Goal: Task Accomplishment & Management: Manage account settings

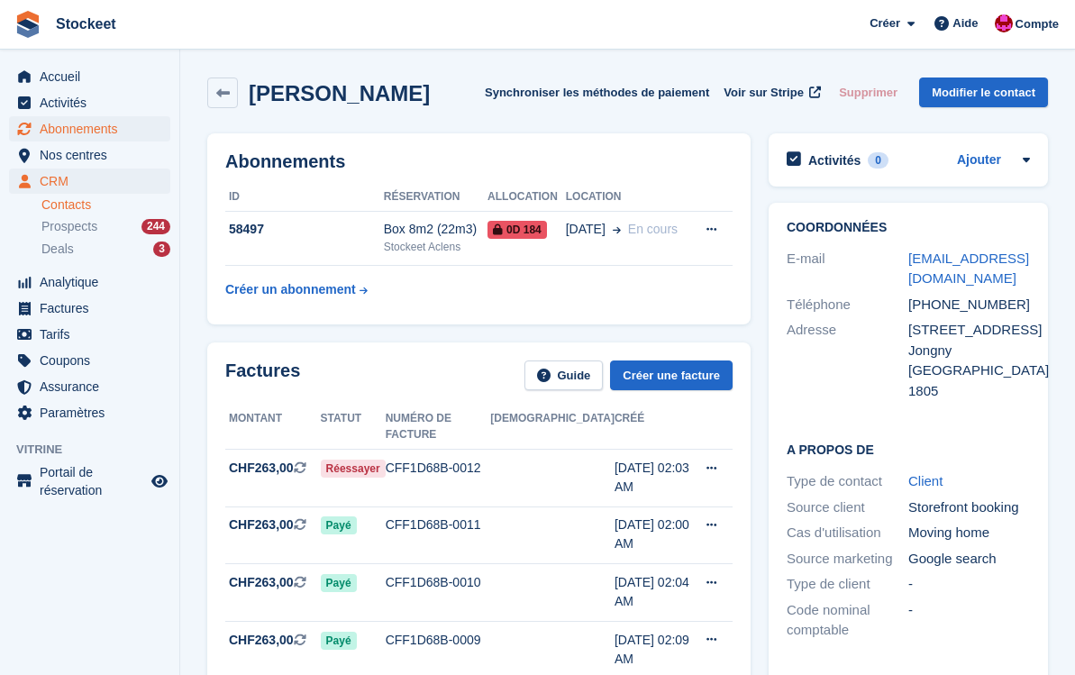
click at [75, 125] on span "Abonnements" at bounding box center [94, 128] width 108 height 25
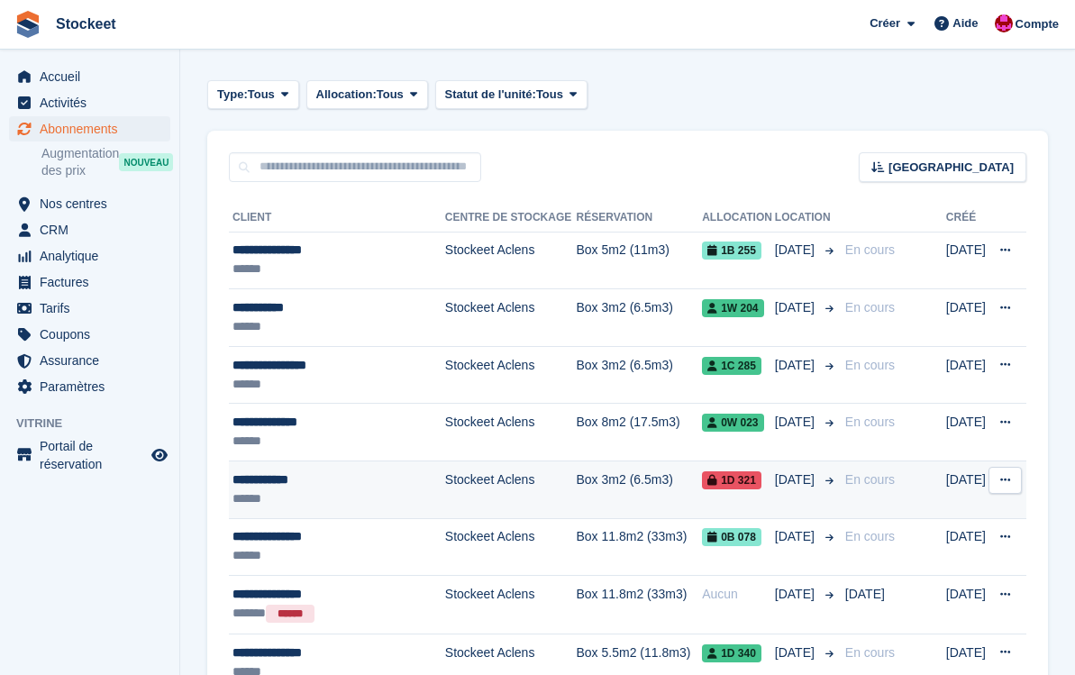
scroll to position [142, 0]
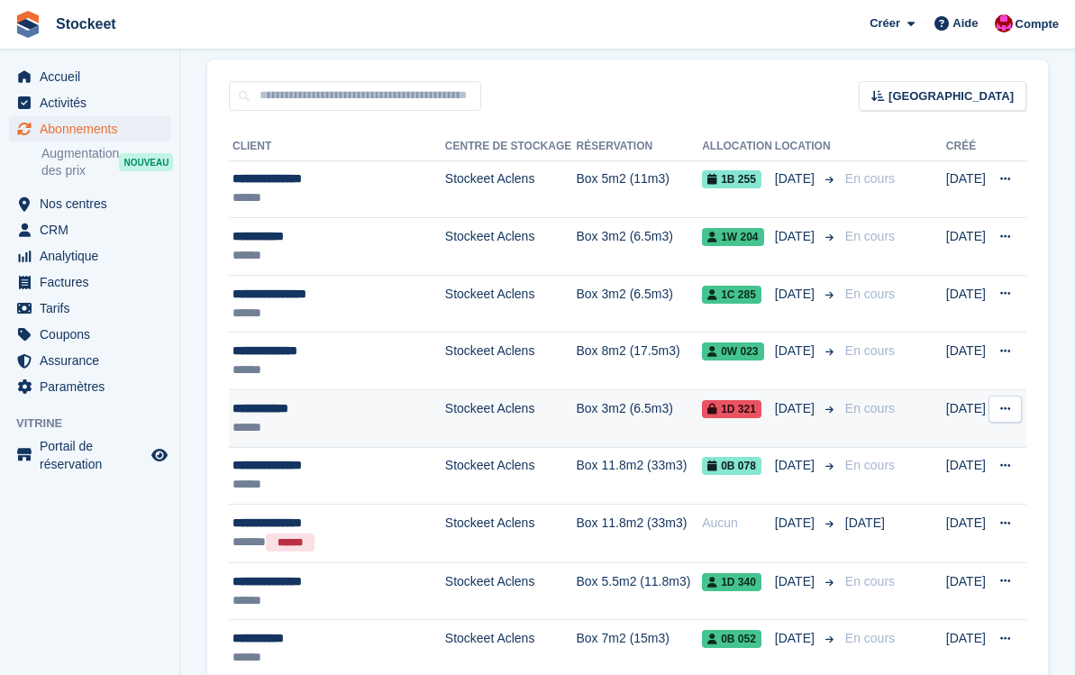
click at [354, 415] on div "**********" at bounding box center [335, 408] width 205 height 19
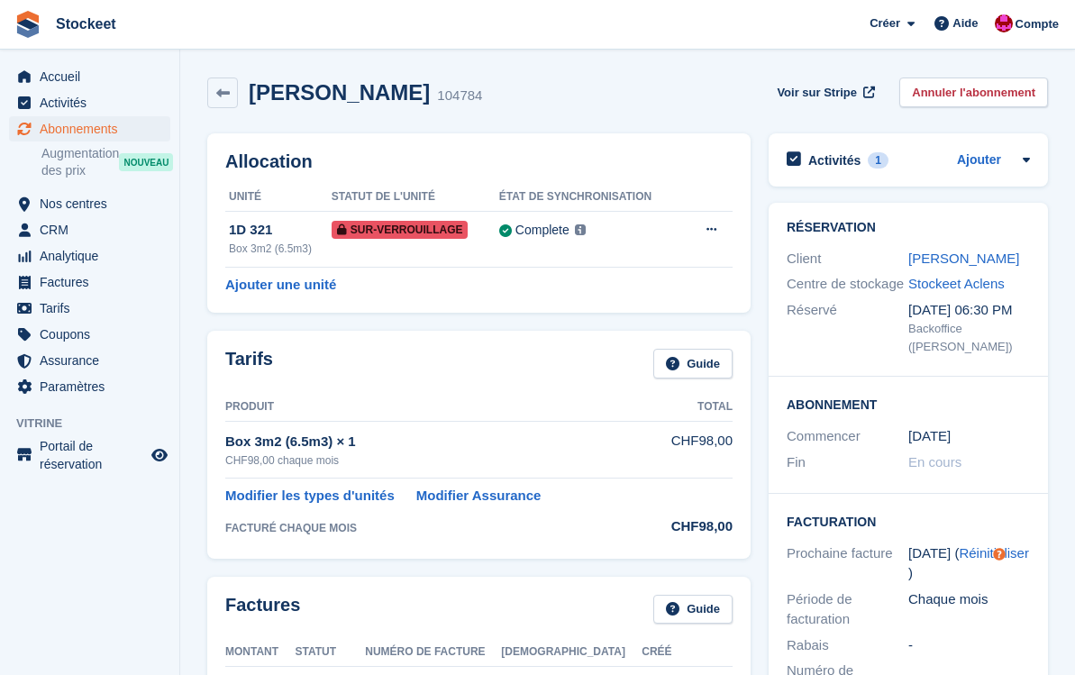
click at [824, 142] on div "Activités 1 Ajouter Vérifier le paiement du box virement 09 Sep" at bounding box center [908, 159] width 279 height 53
click at [827, 158] on h2 "Activités" at bounding box center [834, 160] width 52 height 16
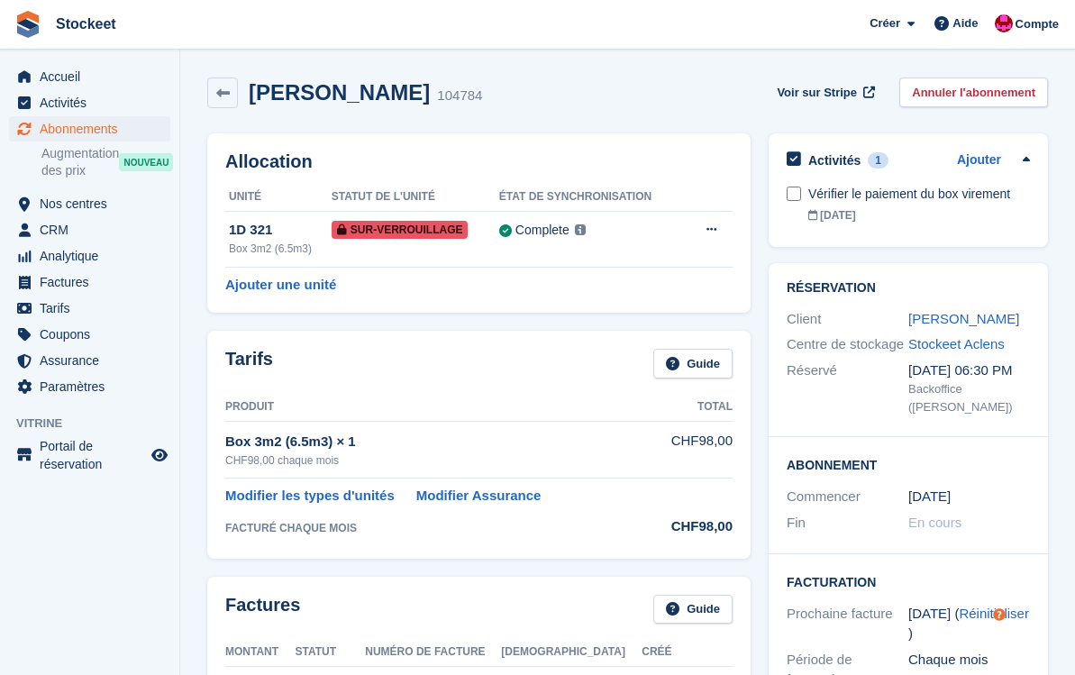
click at [827, 158] on h2 "Activités" at bounding box center [834, 160] width 52 height 16
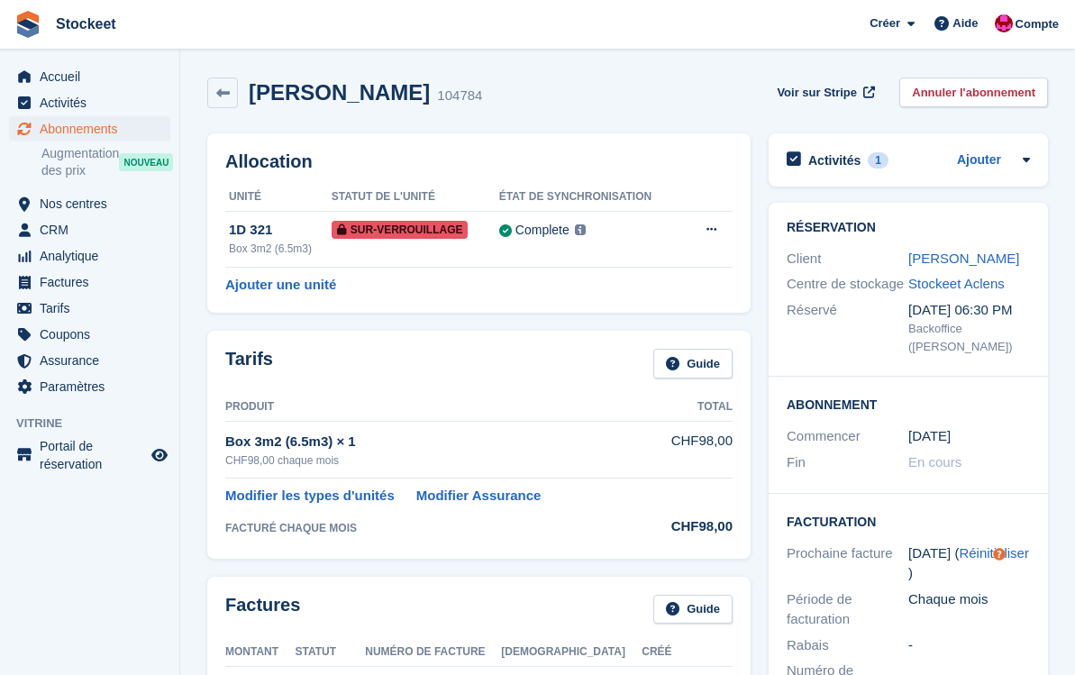
click at [827, 158] on h2 "Activités" at bounding box center [834, 160] width 52 height 16
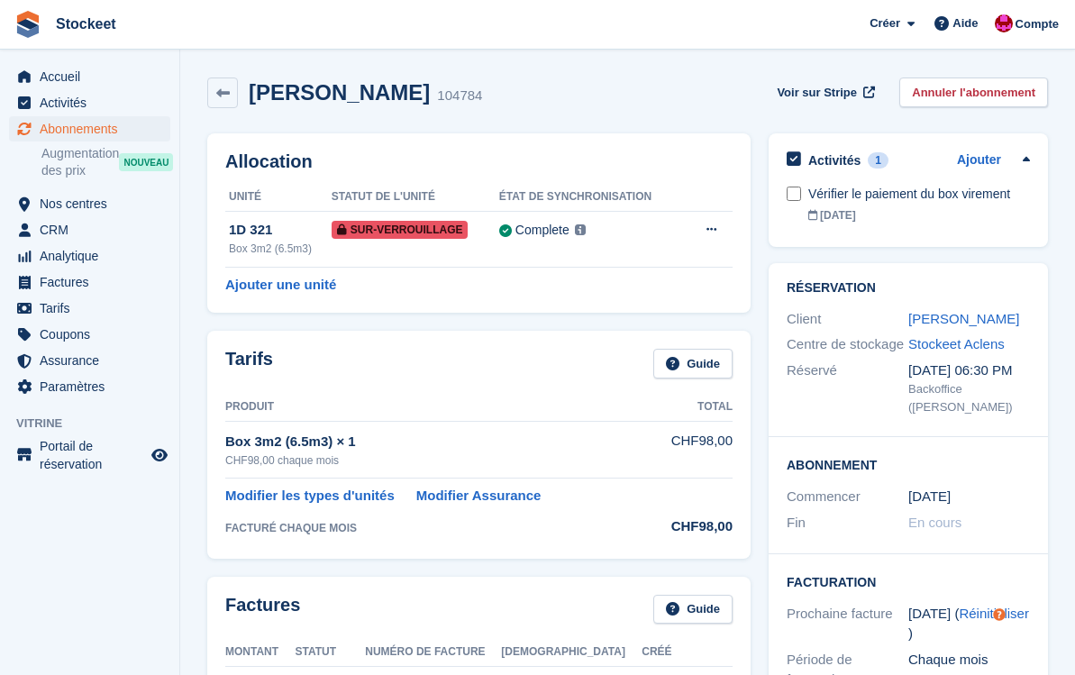
click at [827, 158] on h2 "Activités" at bounding box center [834, 160] width 52 height 16
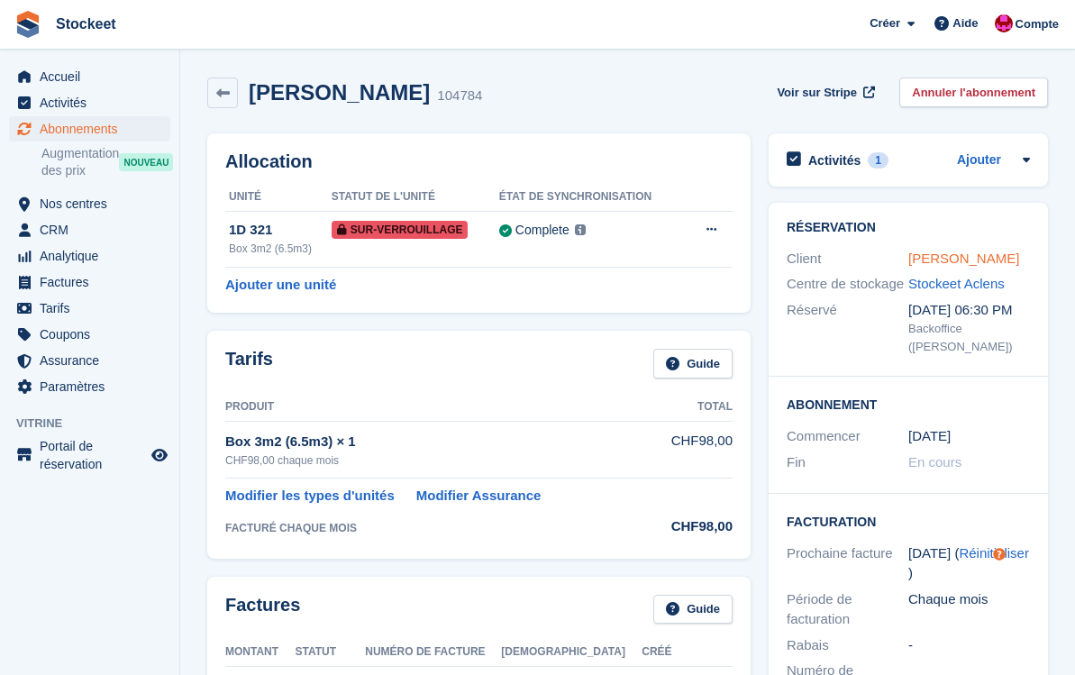
click at [949, 264] on link "SALIHI Fitim" at bounding box center [964, 258] width 111 height 15
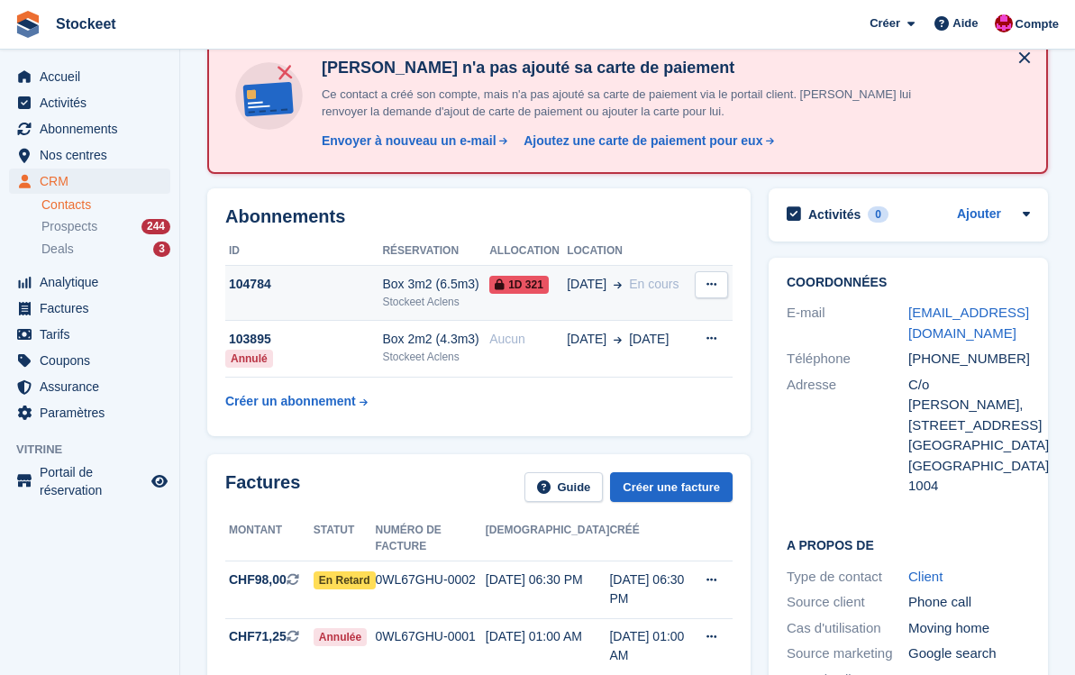
scroll to position [106, 0]
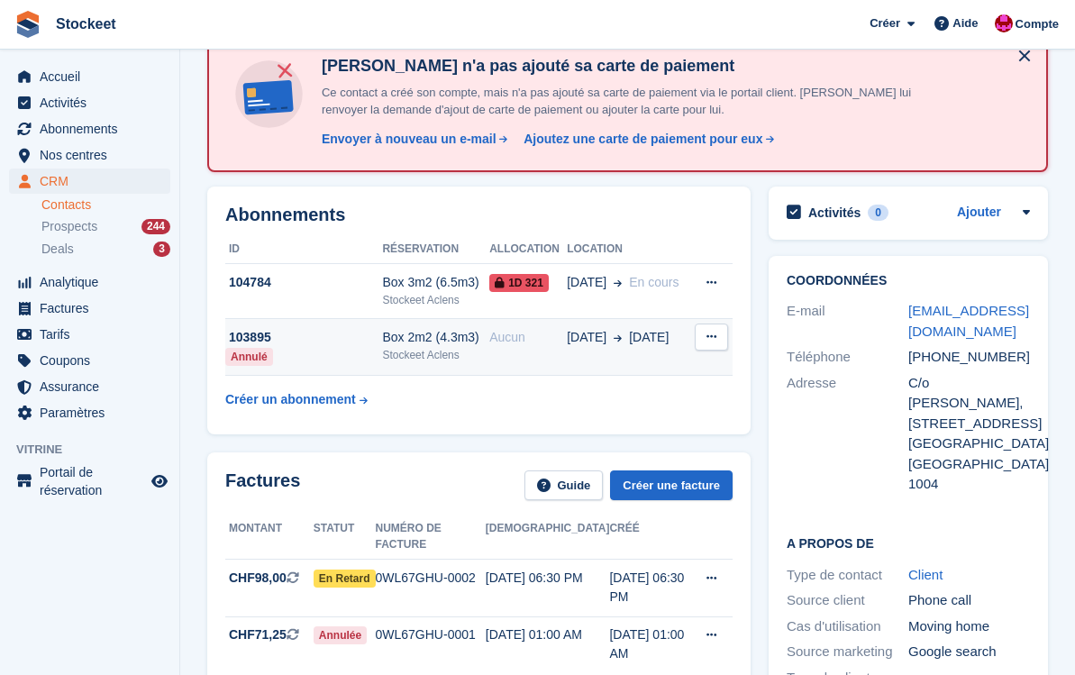
click at [485, 330] on div "Box 2m2 (4.3m3)" at bounding box center [435, 337] width 107 height 19
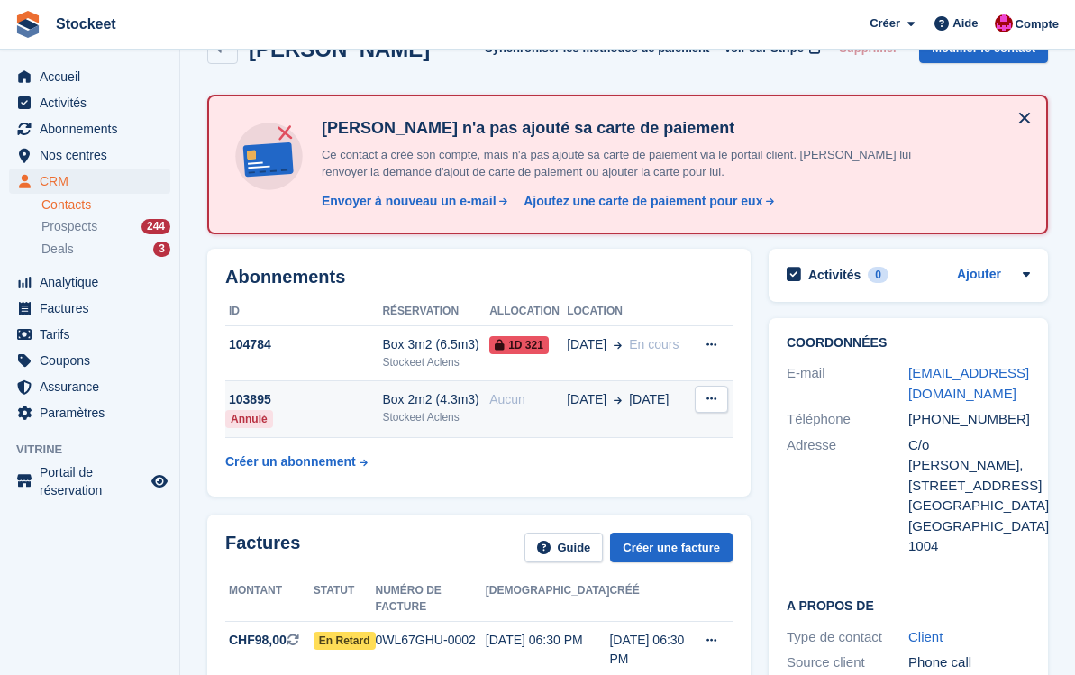
scroll to position [43, 0]
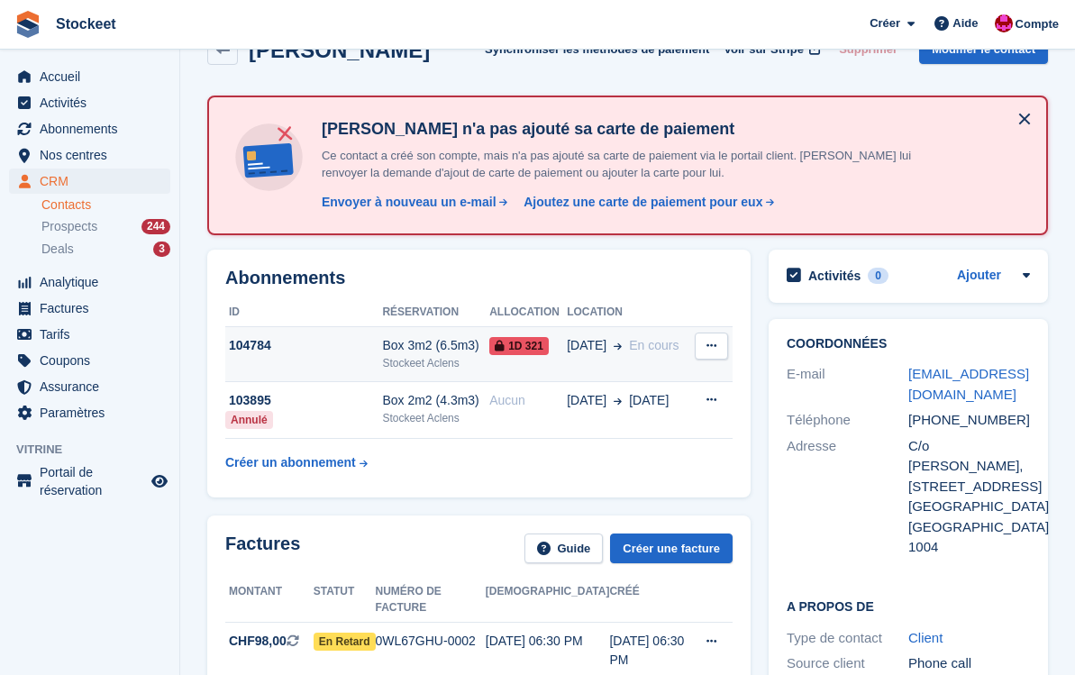
click at [333, 361] on td "104784" at bounding box center [303, 354] width 157 height 55
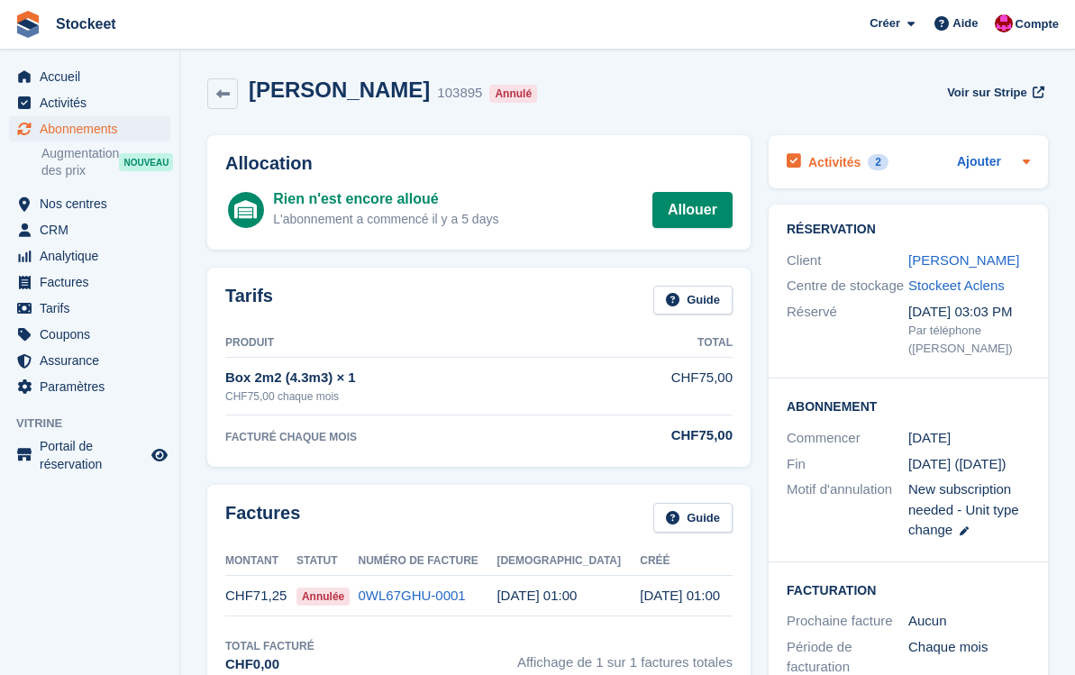
click at [870, 157] on div "2" at bounding box center [878, 162] width 21 height 16
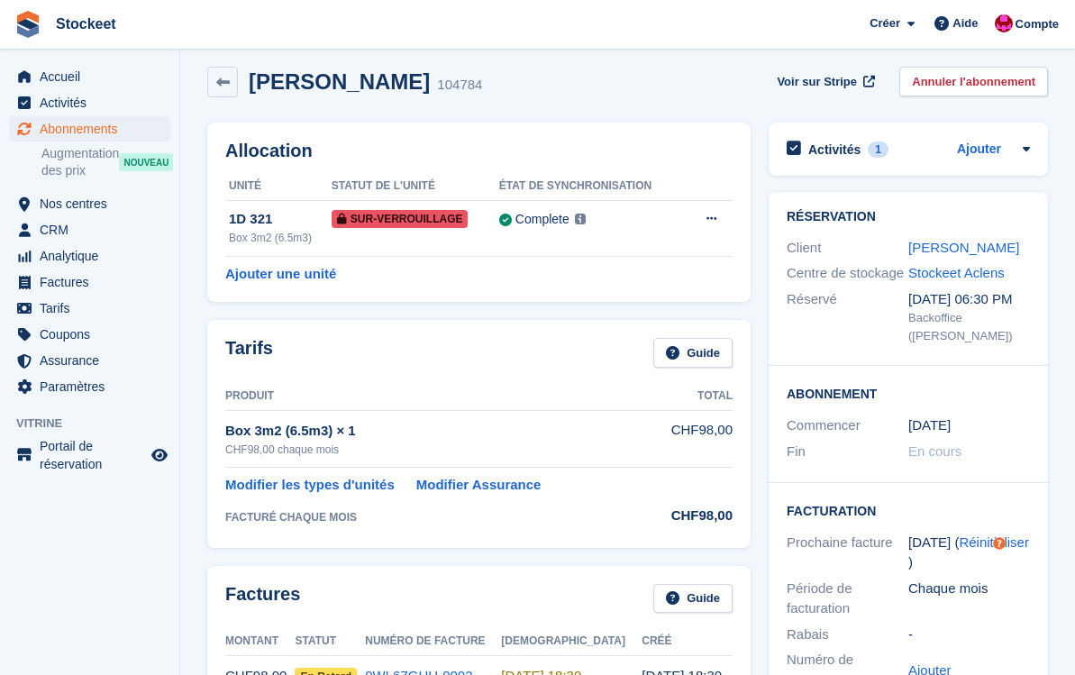
scroll to position [1, 0]
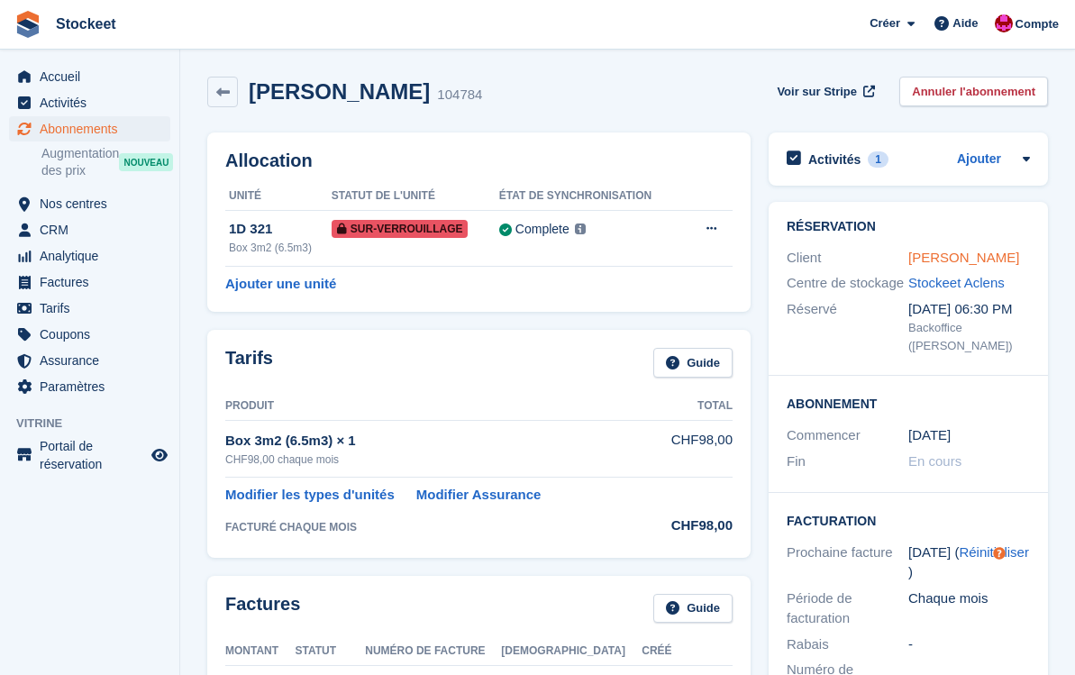
click at [947, 264] on link "SALIHI Fitim" at bounding box center [964, 257] width 111 height 15
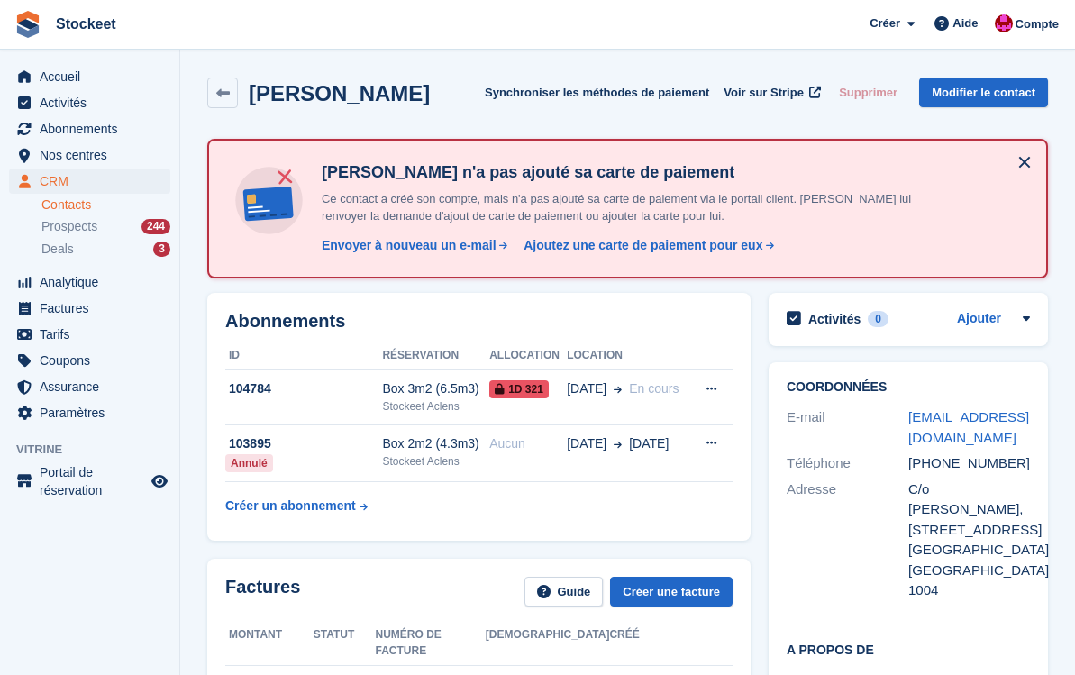
scroll to position [93, 0]
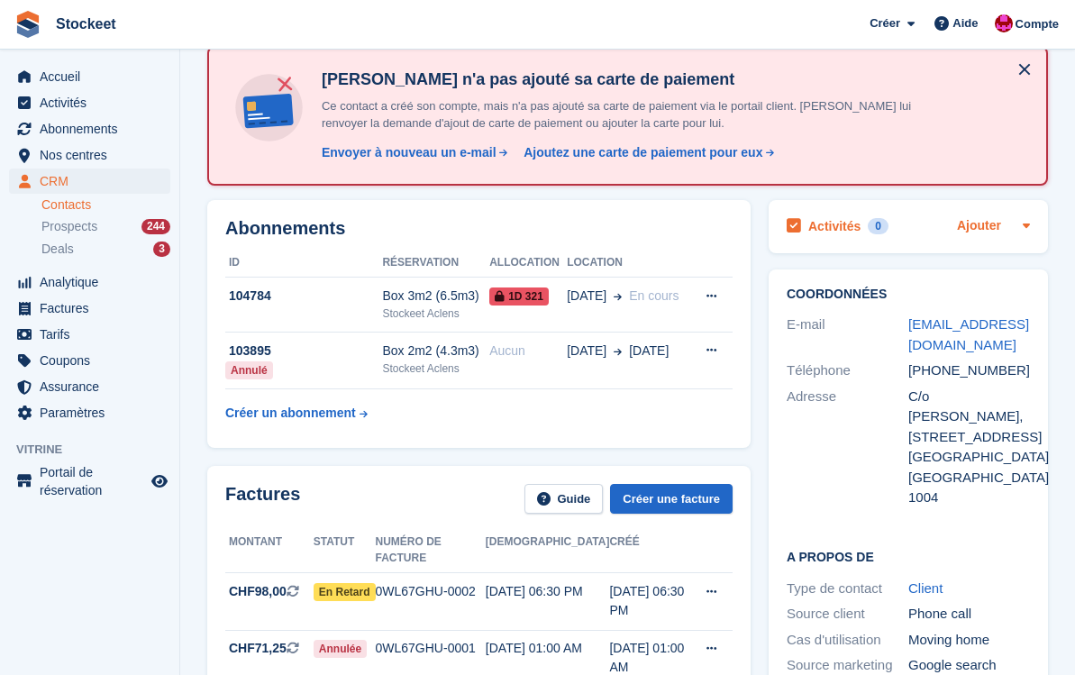
click at [978, 224] on link "Ajouter" at bounding box center [979, 226] width 44 height 21
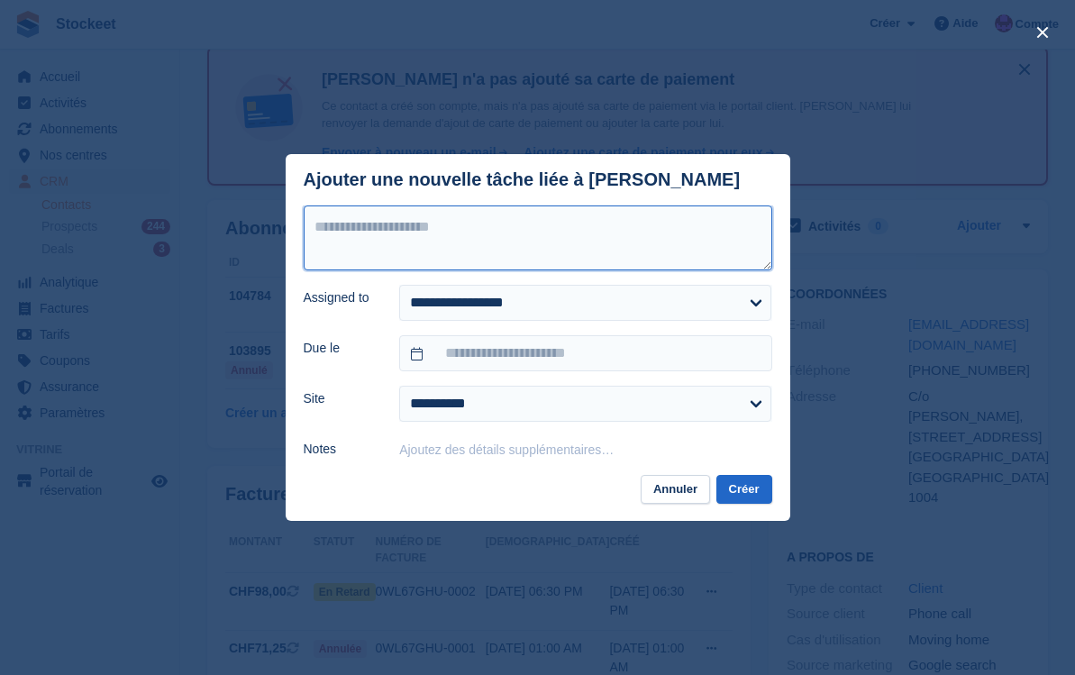
click at [551, 254] on textarea at bounding box center [538, 238] width 469 height 65
type textarea "**********"
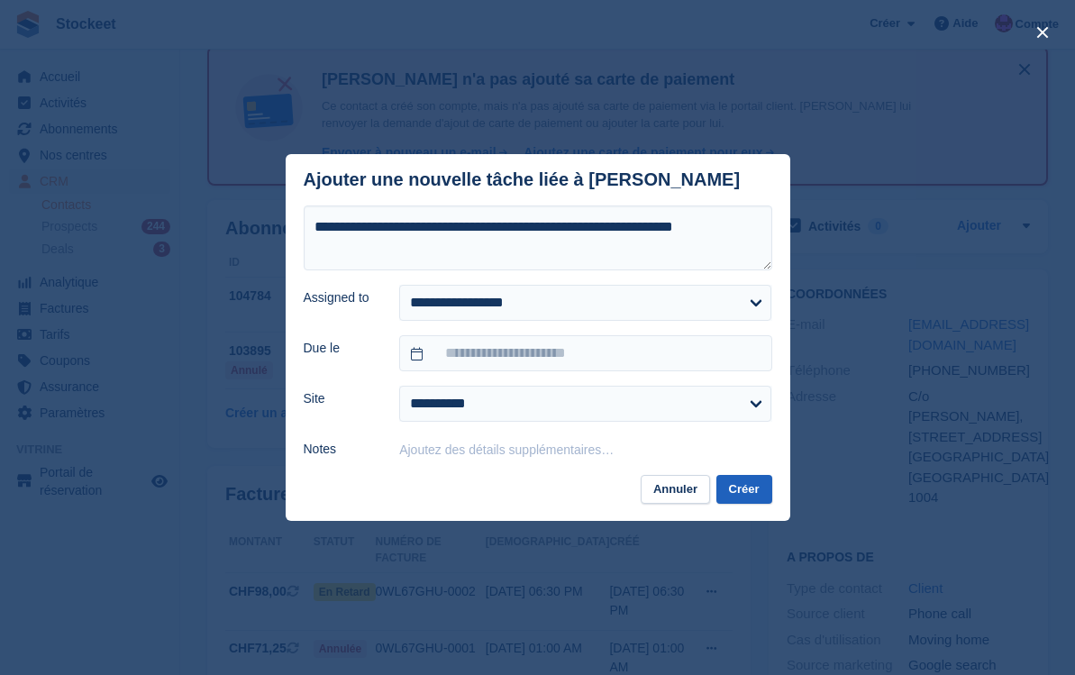
click at [744, 488] on button "Créer" at bounding box center [745, 490] width 56 height 30
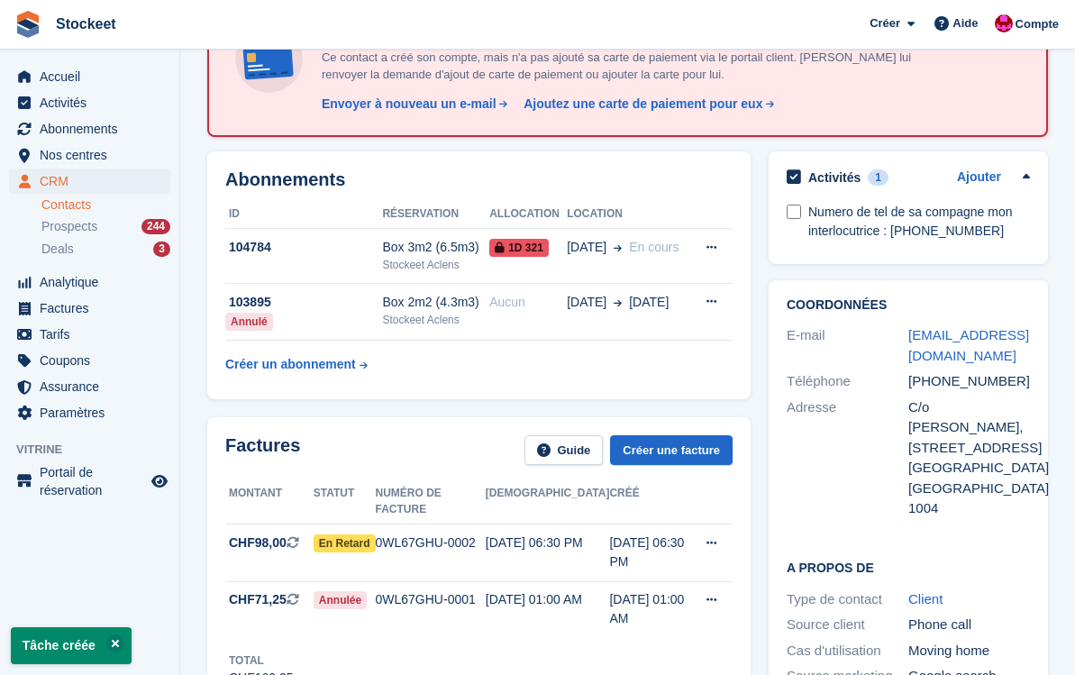
scroll to position [166, 0]
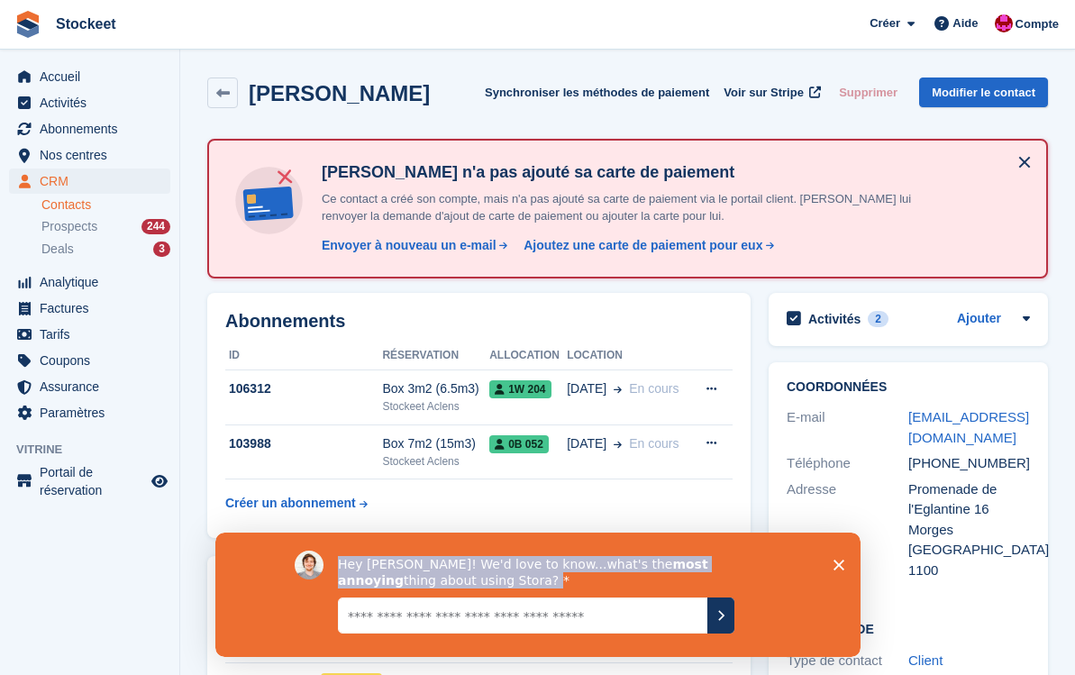
drag, startPoint x: 467, startPoint y: 579, endPoint x: 335, endPoint y: 565, distance: 132.3
click at [335, 562] on div "Hey Valentin! We'd love to know...what's the most annoying thing about using St…" at bounding box center [537, 595] width 487 height 88
click at [576, 576] on div "Hey Valentin! We'd love to know...what's the most annoying thing about using St…" at bounding box center [545, 572] width 416 height 32
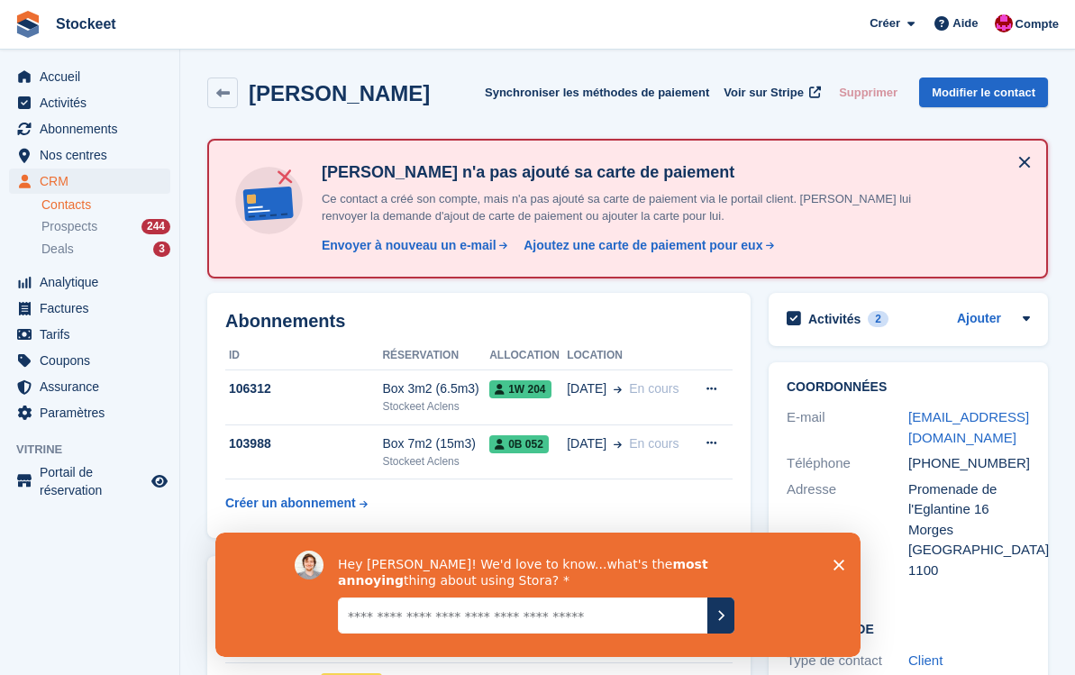
click at [456, 620] on textarea "Give it to us straight... we can take it" at bounding box center [522, 616] width 370 height 36
click at [453, 614] on textarea "Give it to us straight... we can take it" at bounding box center [522, 616] width 370 height 36
paste textarea "**********"
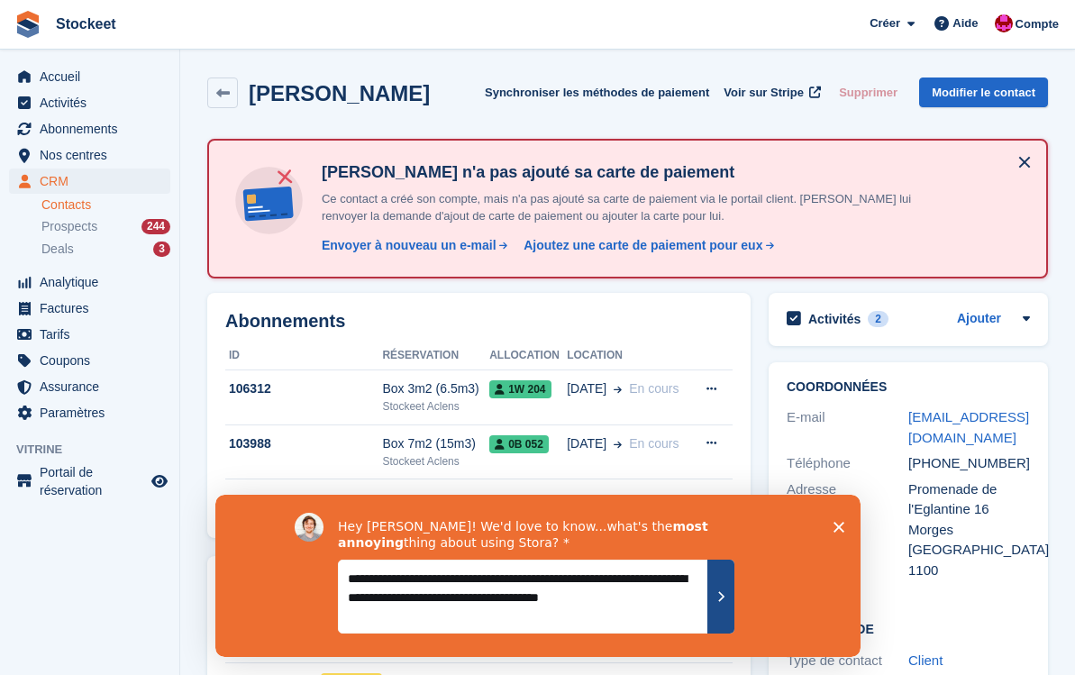
type textarea "**********"
click at [721, 604] on button "Envoyez votre réponse" at bounding box center [720, 597] width 27 height 74
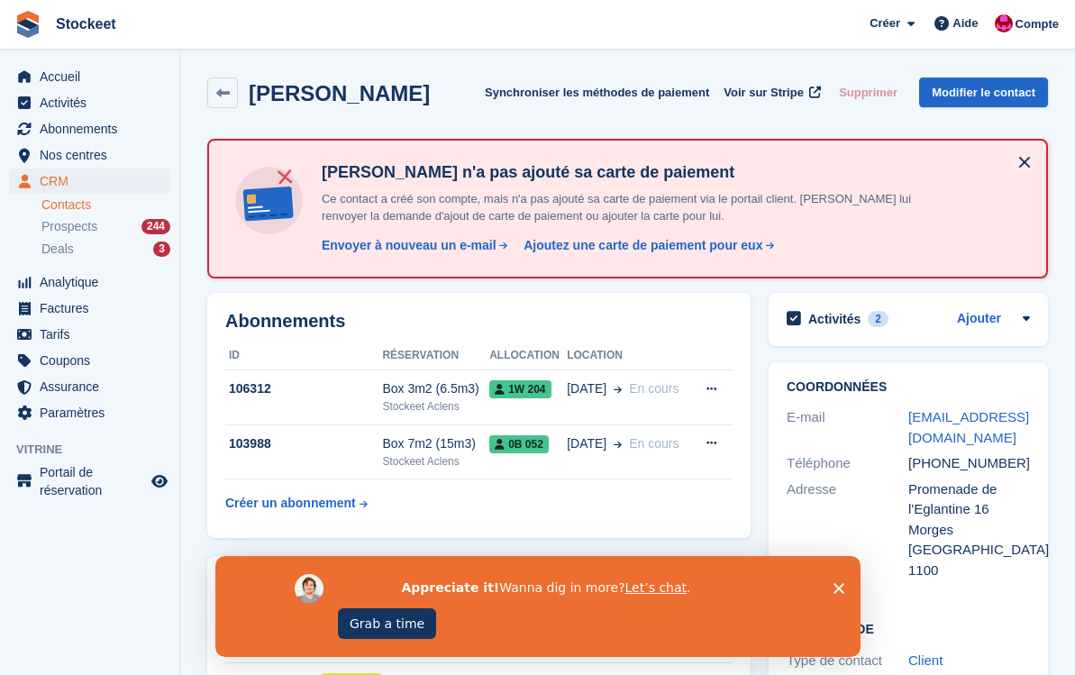
click at [836, 590] on polygon "Fermer l'enquête" at bounding box center [838, 588] width 11 height 11
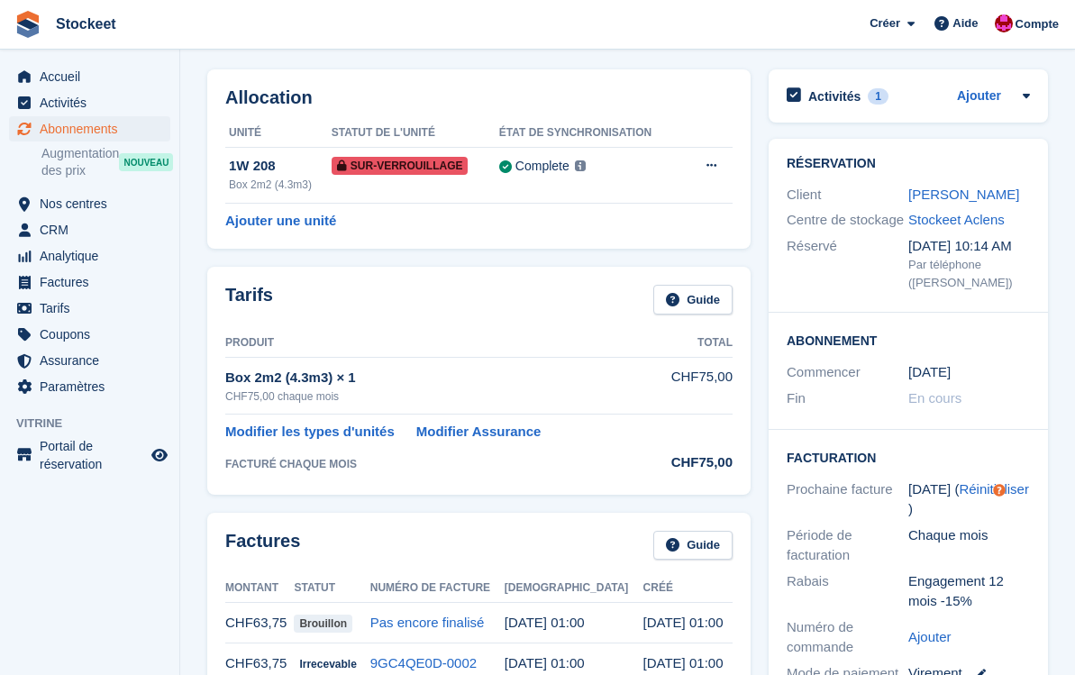
scroll to position [48, 0]
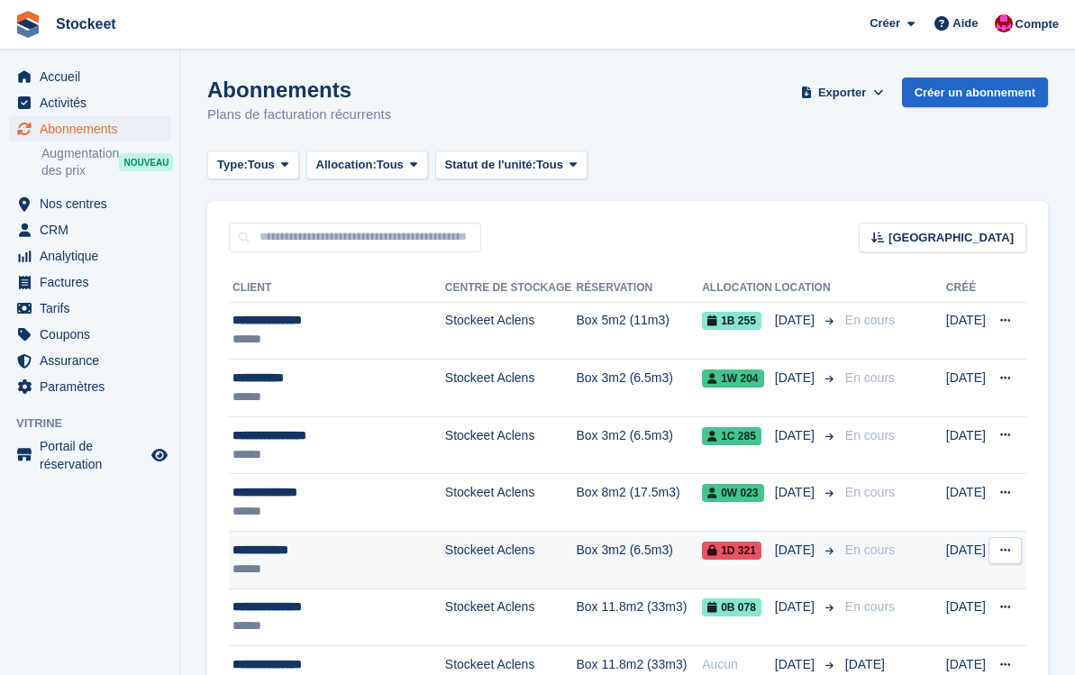
click at [352, 561] on div "******" at bounding box center [335, 569] width 205 height 19
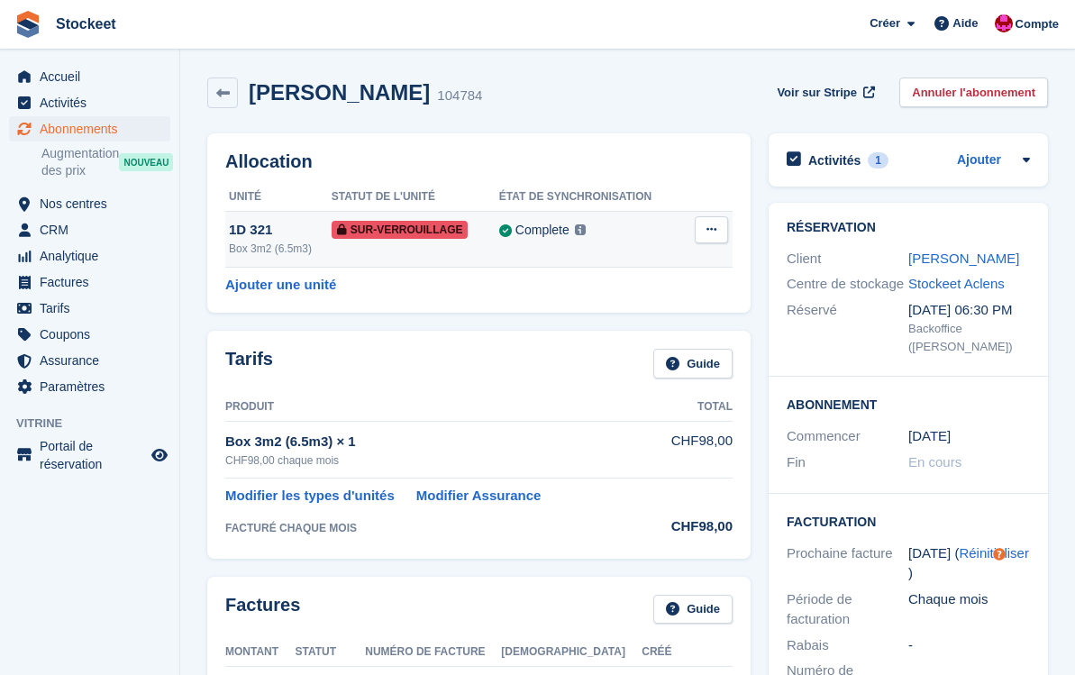
click at [700, 228] on button at bounding box center [711, 229] width 33 height 27
click at [647, 264] on p "Retirer le Sur-verrouillage" at bounding box center [641, 273] width 157 height 40
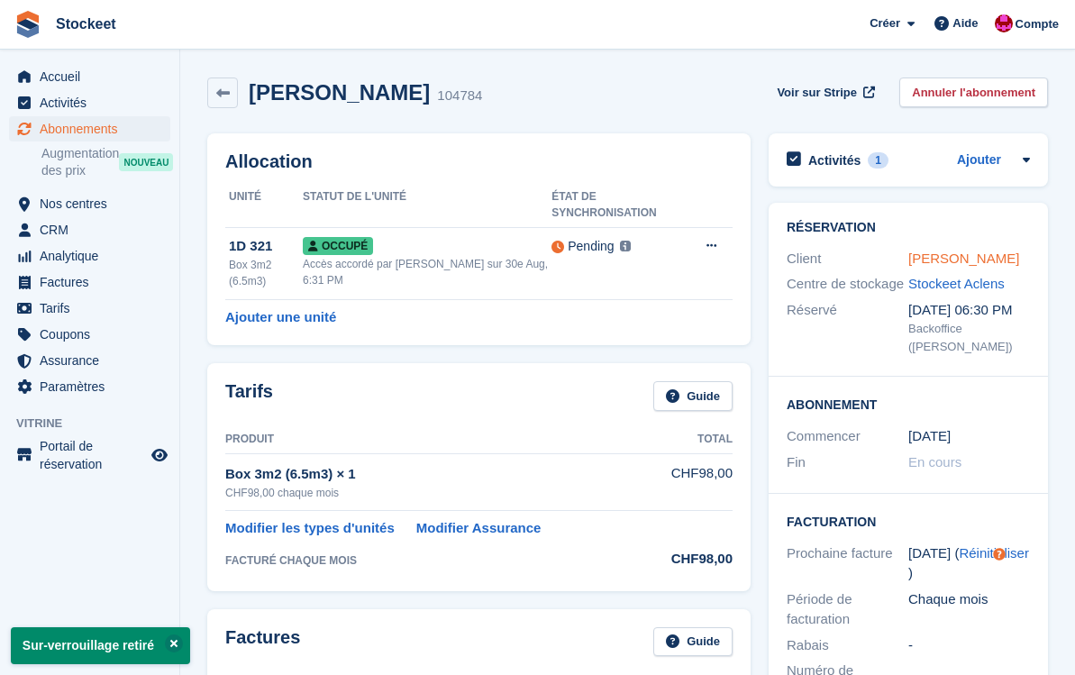
click at [954, 260] on link "[PERSON_NAME]" at bounding box center [964, 258] width 111 height 15
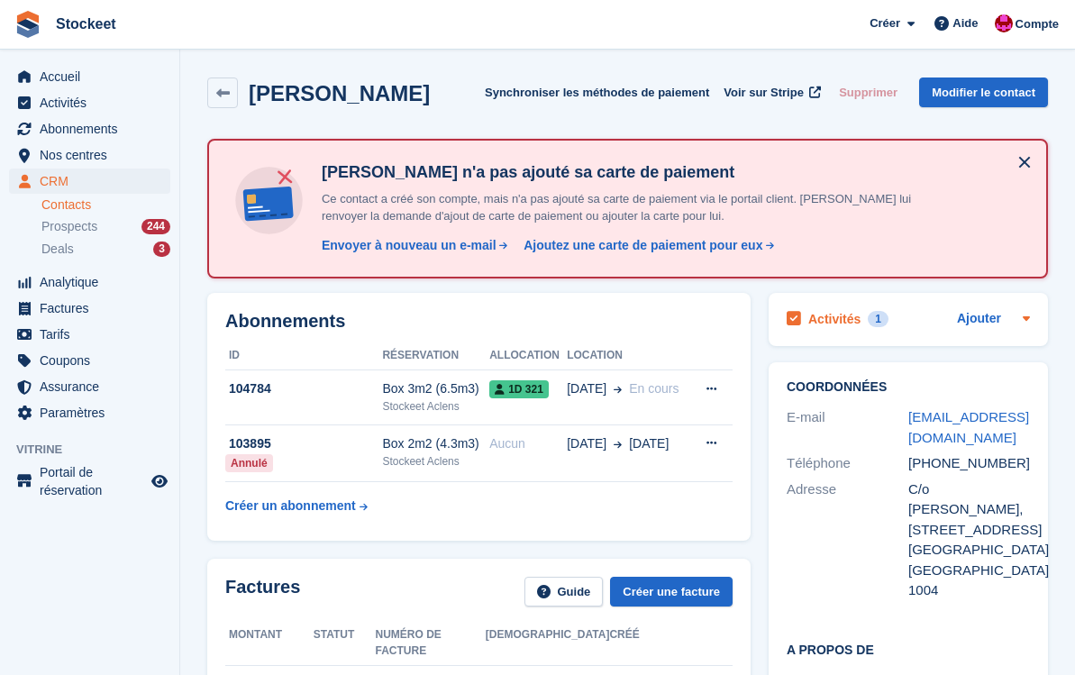
click at [847, 318] on h2 "Activités" at bounding box center [834, 319] width 52 height 16
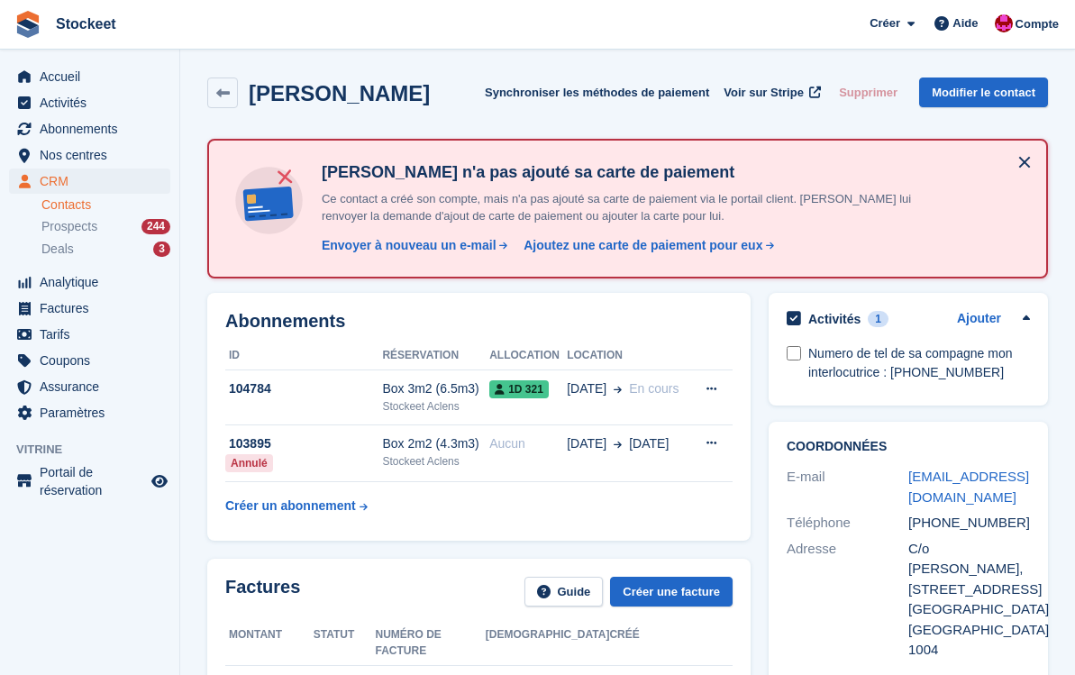
click at [847, 318] on h2 "Activités" at bounding box center [834, 319] width 52 height 16
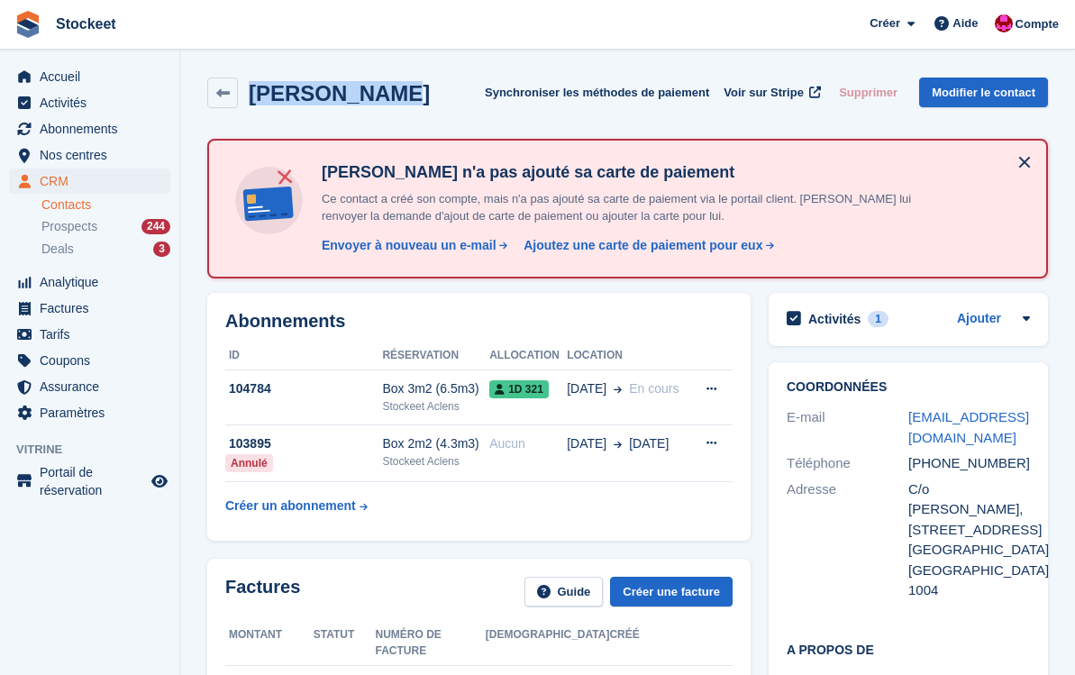
drag, startPoint x: 374, startPoint y: 95, endPoint x: 248, endPoint y: 89, distance: 126.3
click at [248, 89] on div "SALIHI Fitim Synchroniser les méthodes de paiement Voir sur Stripe Supprimer Mo…" at bounding box center [627, 93] width 841 height 31
copy h2 "SALIHI Fitim"
drag, startPoint x: 1013, startPoint y: 454, endPoint x: 912, endPoint y: 460, distance: 101.1
click at [912, 460] on div "+41798617378" at bounding box center [970, 463] width 122 height 21
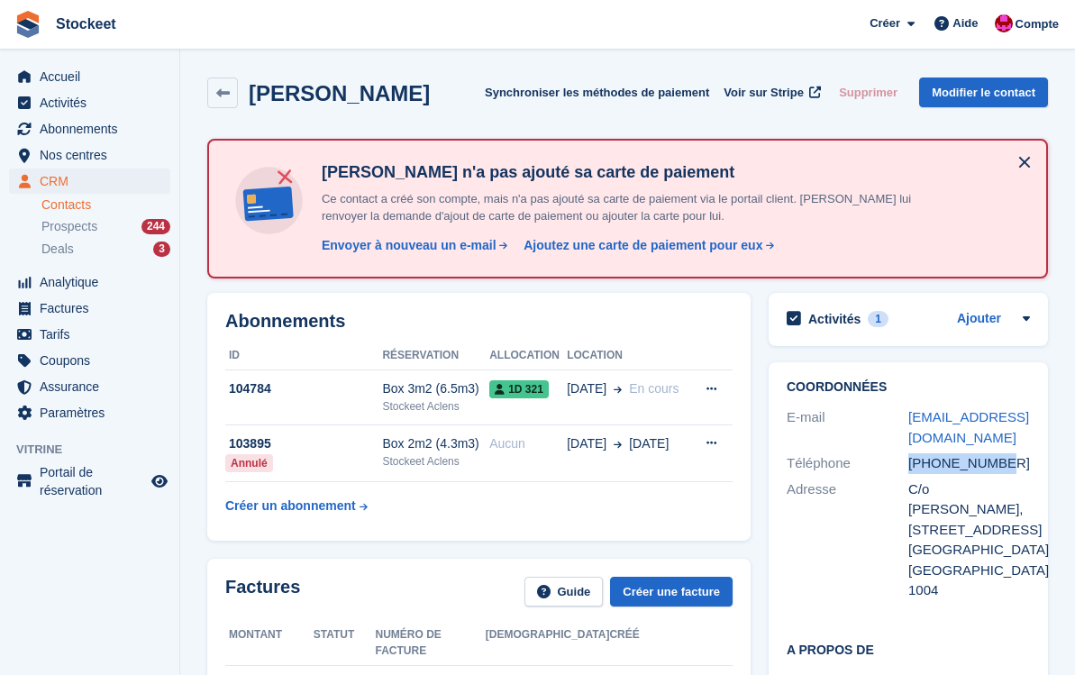
copy div "+41798617378"
drag, startPoint x: 943, startPoint y: 434, endPoint x: 909, endPoint y: 410, distance: 42.0
click at [909, 410] on div "fitim.salihi.3@gmail.com" at bounding box center [970, 427] width 122 height 41
copy link "fitim.salihi.3@gmail.com"
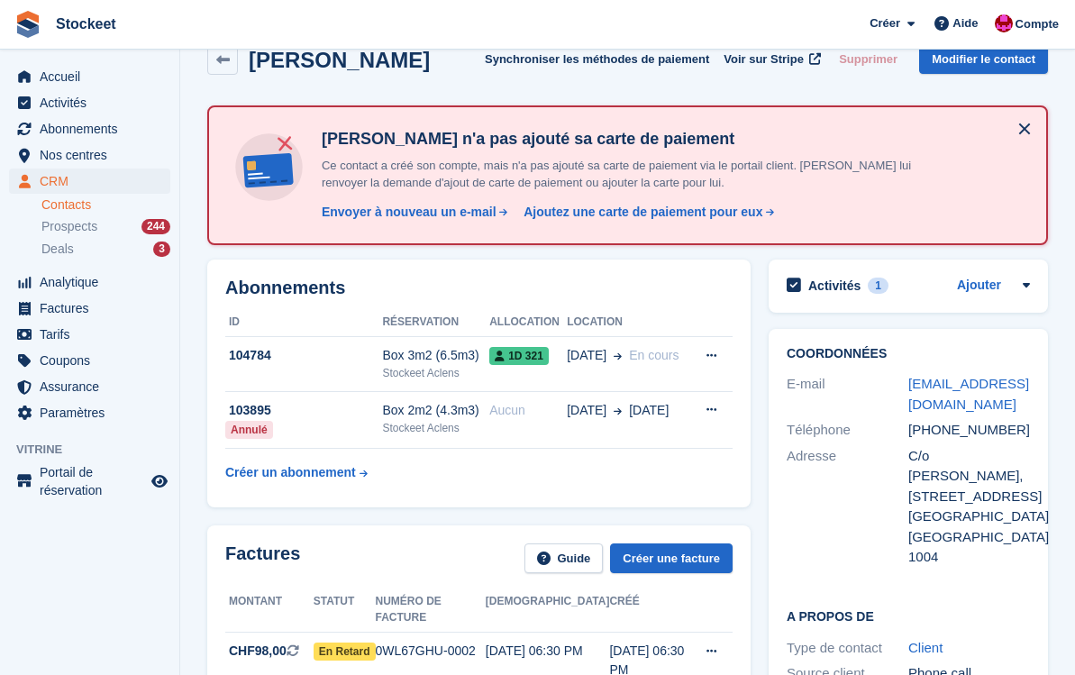
scroll to position [48, 0]
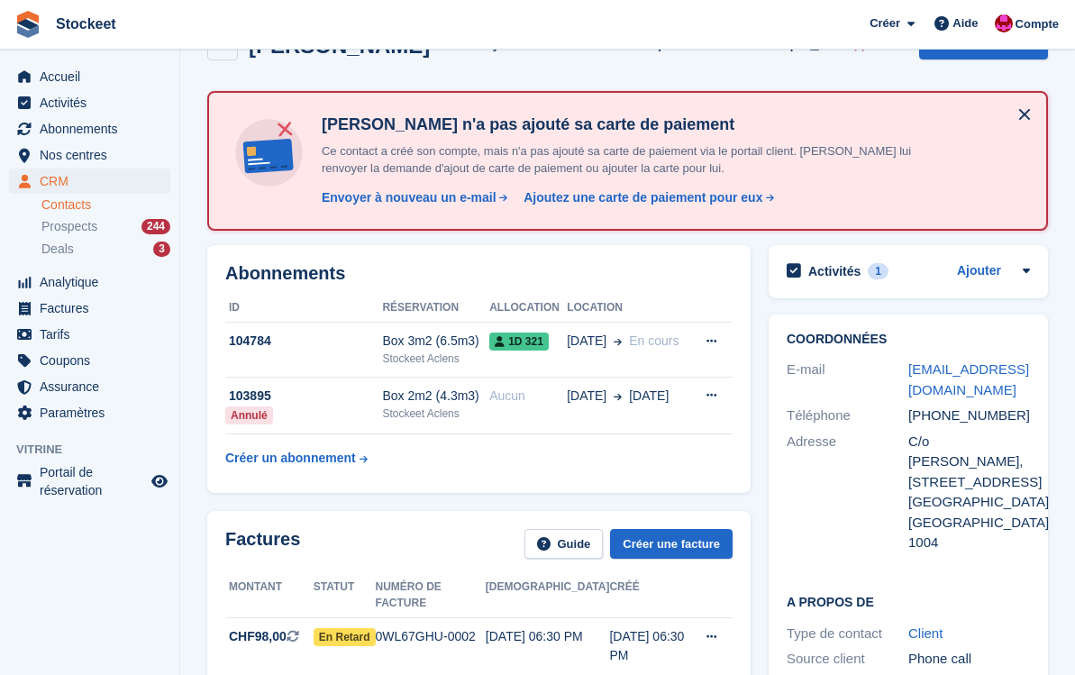
drag, startPoint x: 1030, startPoint y: 479, endPoint x: 911, endPoint y: 437, distance: 126.0
click at [911, 437] on div "Coordonnées E-mail fitim.salihi.3@gmail.com Téléphone +41798617378 Adresse C/o …" at bounding box center [908, 445] width 279 height 260
copy div "C/o Aurélie Da Graça, Avenue de la Vallombreuse 51"
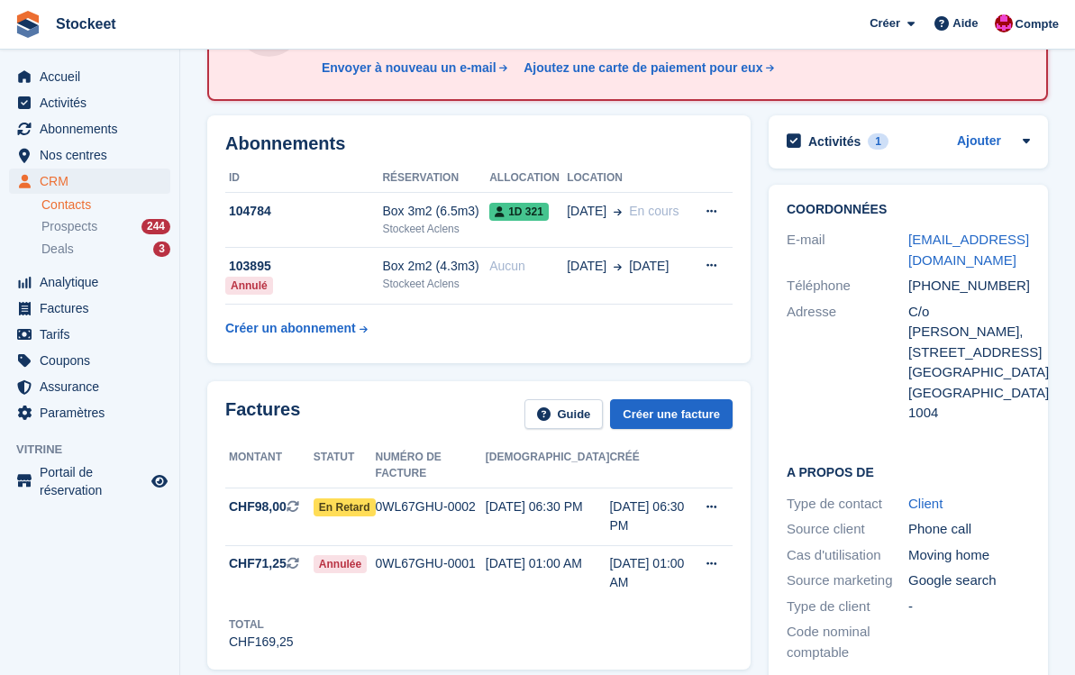
scroll to position [203, 0]
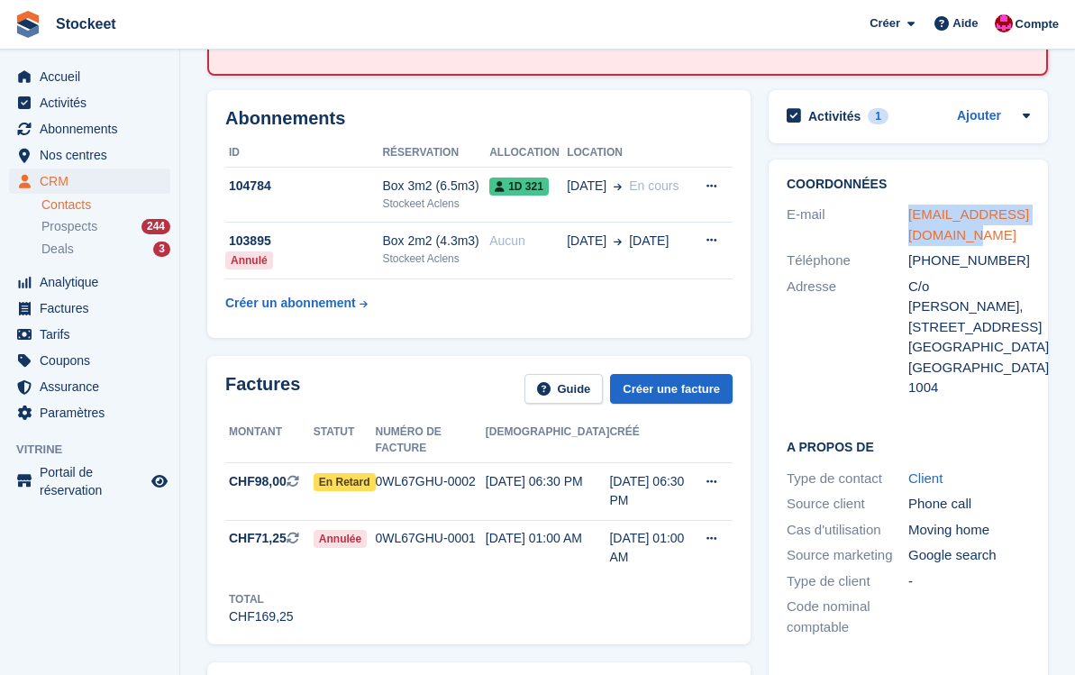
drag, startPoint x: 953, startPoint y: 231, endPoint x: 910, endPoint y: 208, distance: 48.0
click at [910, 208] on div "fitim.salihi.3@gmail.com" at bounding box center [970, 225] width 122 height 41
copy link "fitim.salihi.3@gmail.com"
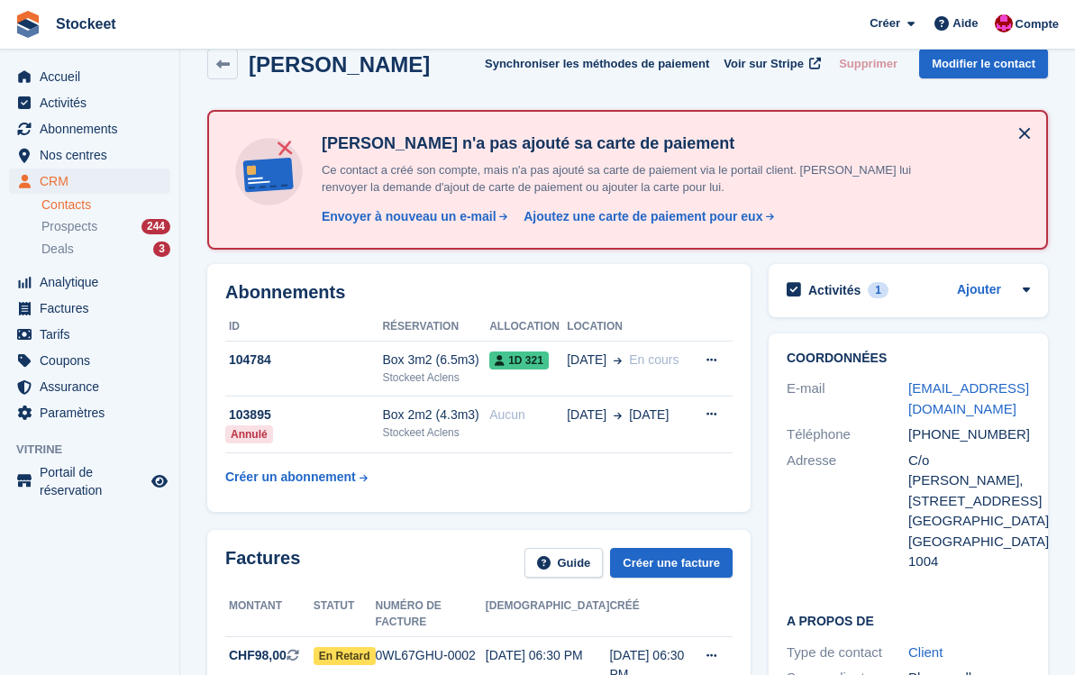
scroll to position [41, 0]
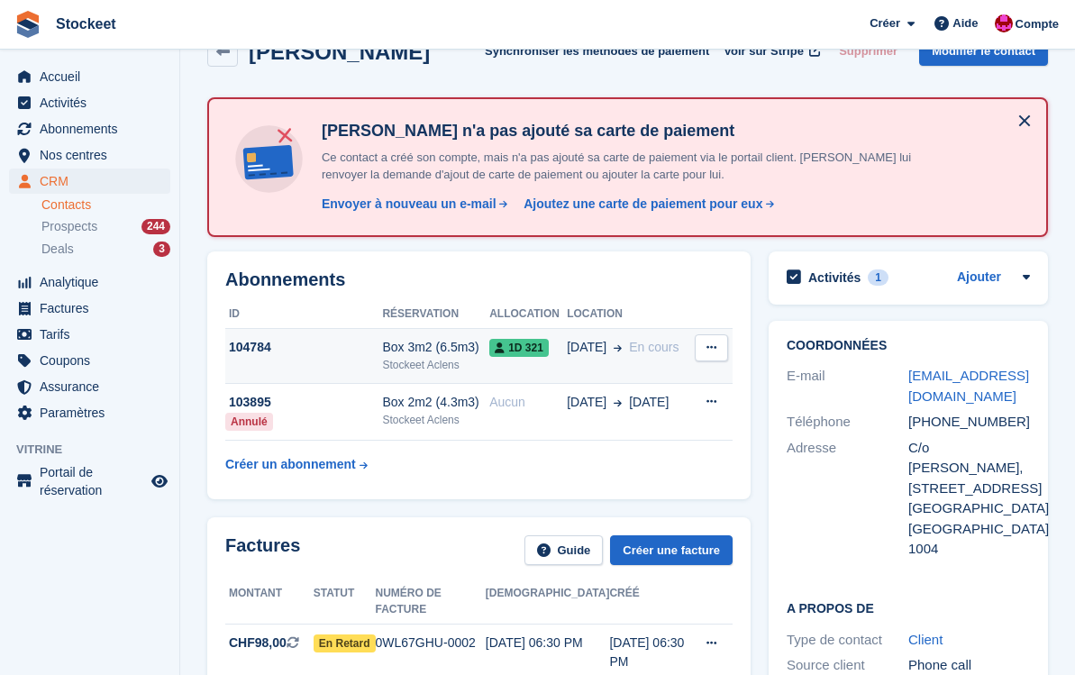
click at [418, 373] on td "Box 3m2 (6.5m3) Stockeet Aclens" at bounding box center [435, 356] width 107 height 55
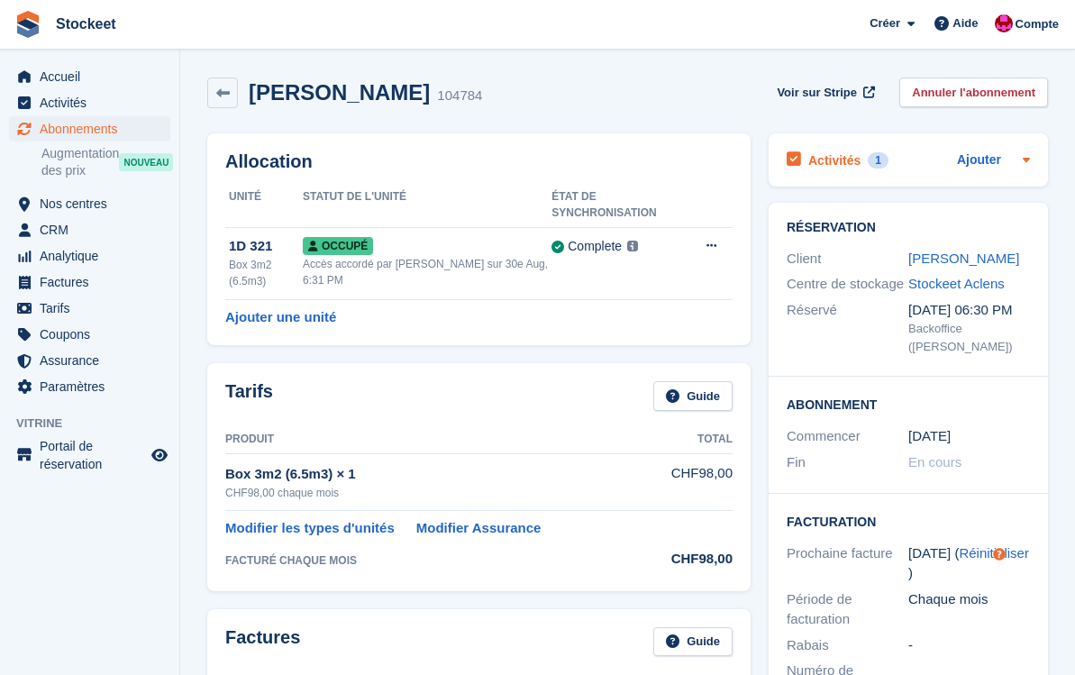
click at [839, 160] on h2 "Activités" at bounding box center [834, 160] width 52 height 16
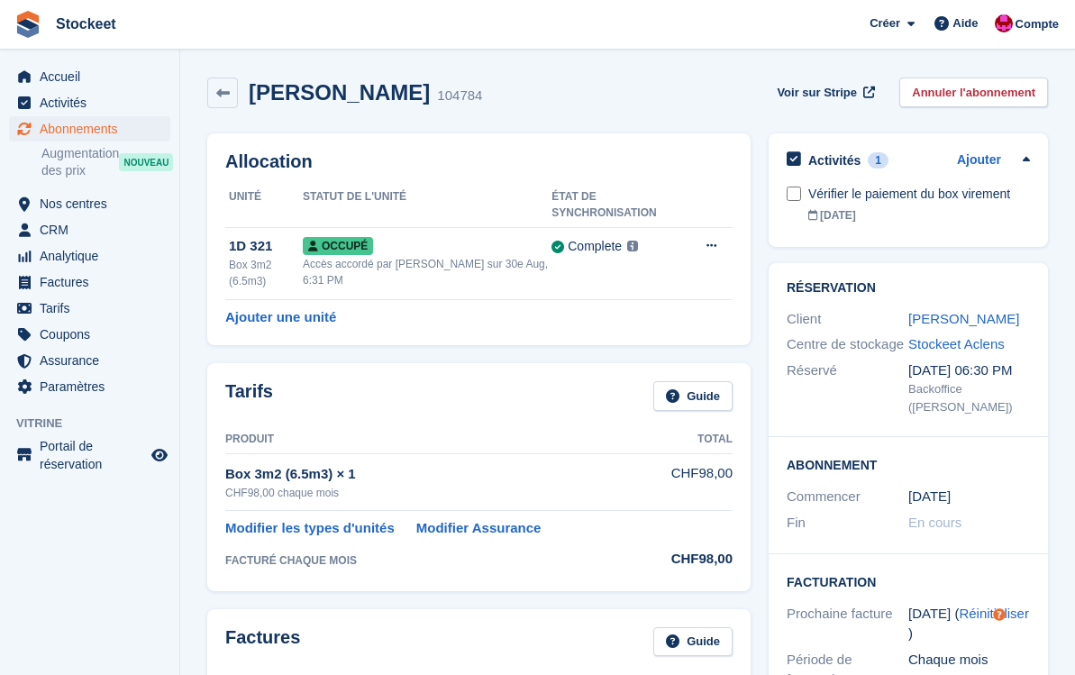
click at [839, 160] on h2 "Activités" at bounding box center [834, 160] width 52 height 16
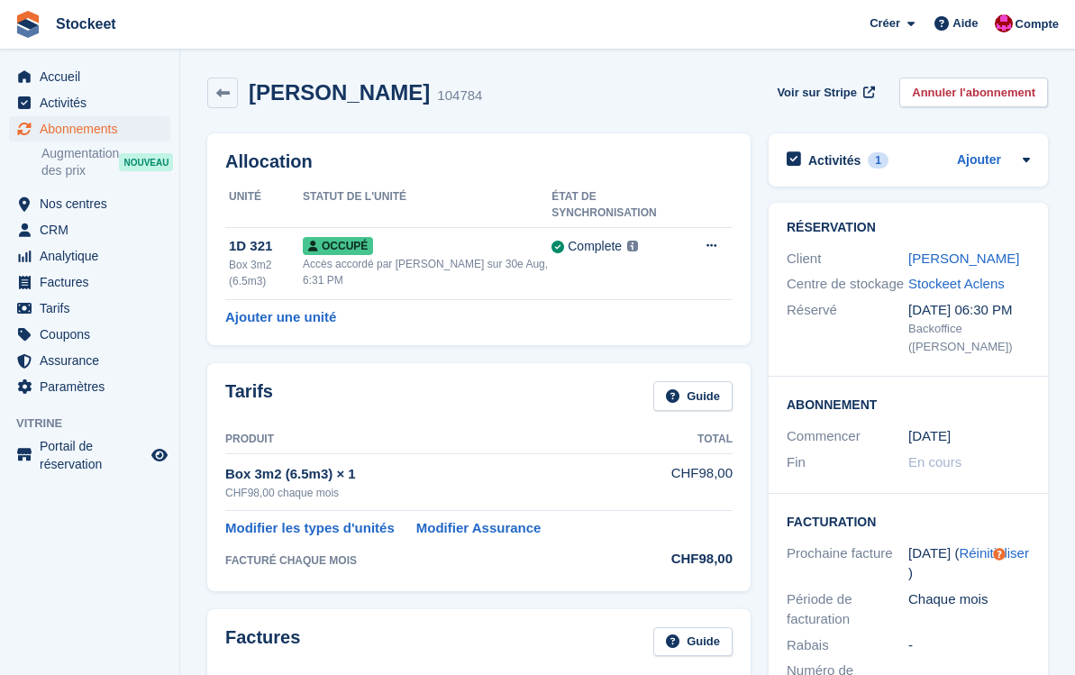
click at [839, 160] on h2 "Activités" at bounding box center [834, 160] width 52 height 16
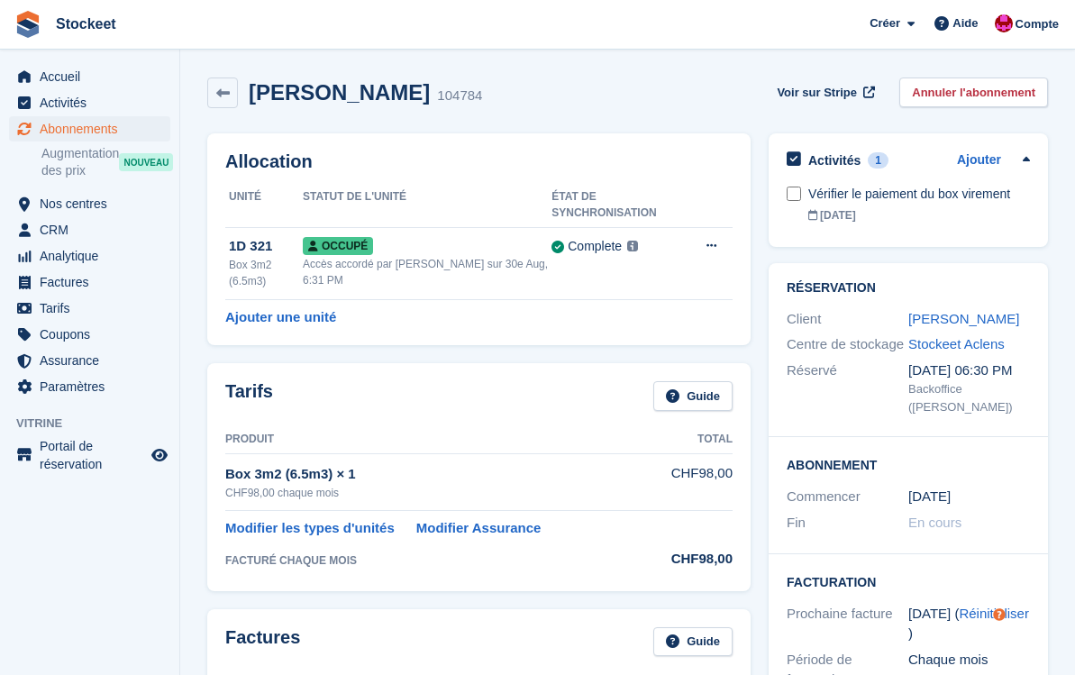
click at [839, 160] on h2 "Activités" at bounding box center [834, 160] width 52 height 16
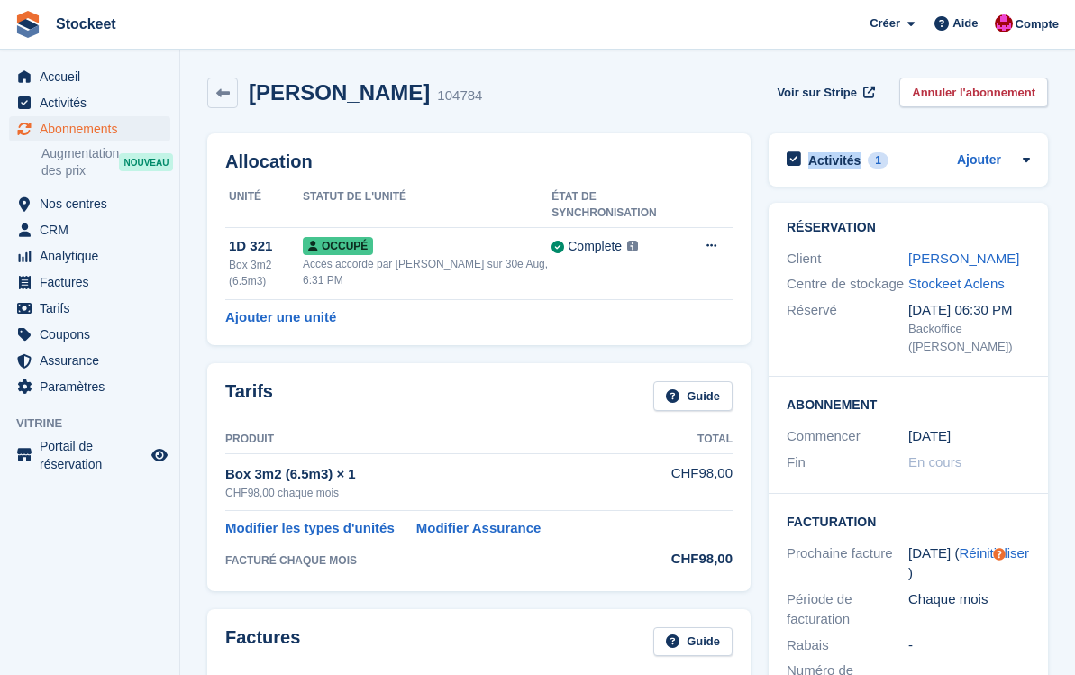
click at [839, 160] on h2 "Activités" at bounding box center [834, 160] width 52 height 16
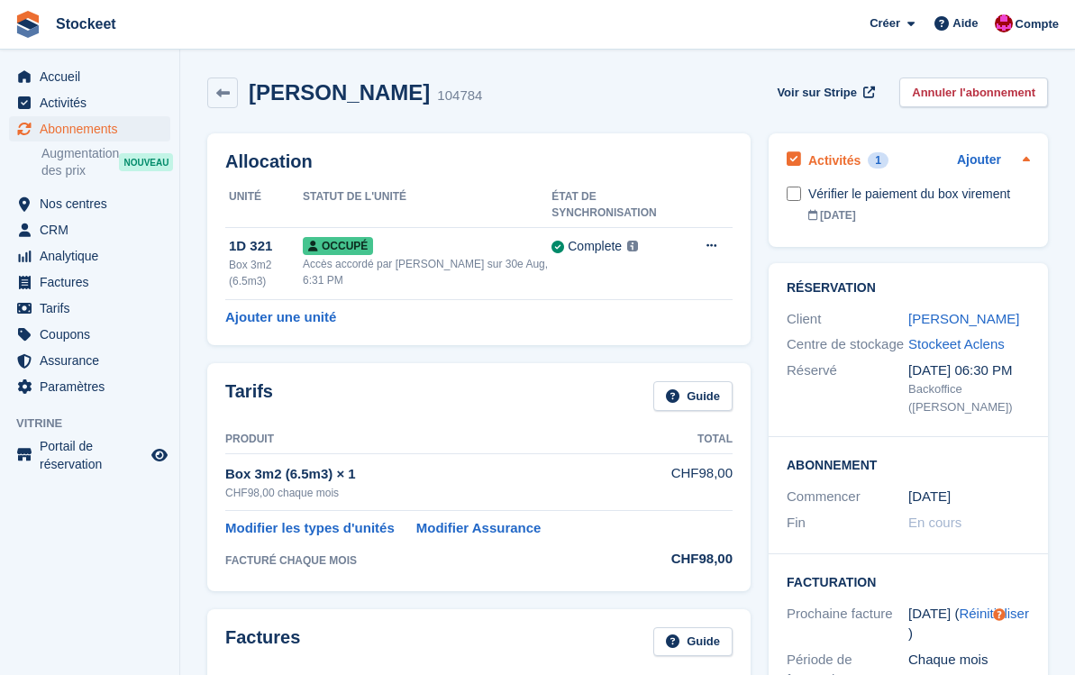
click at [840, 160] on h2 "Activités" at bounding box center [834, 160] width 52 height 16
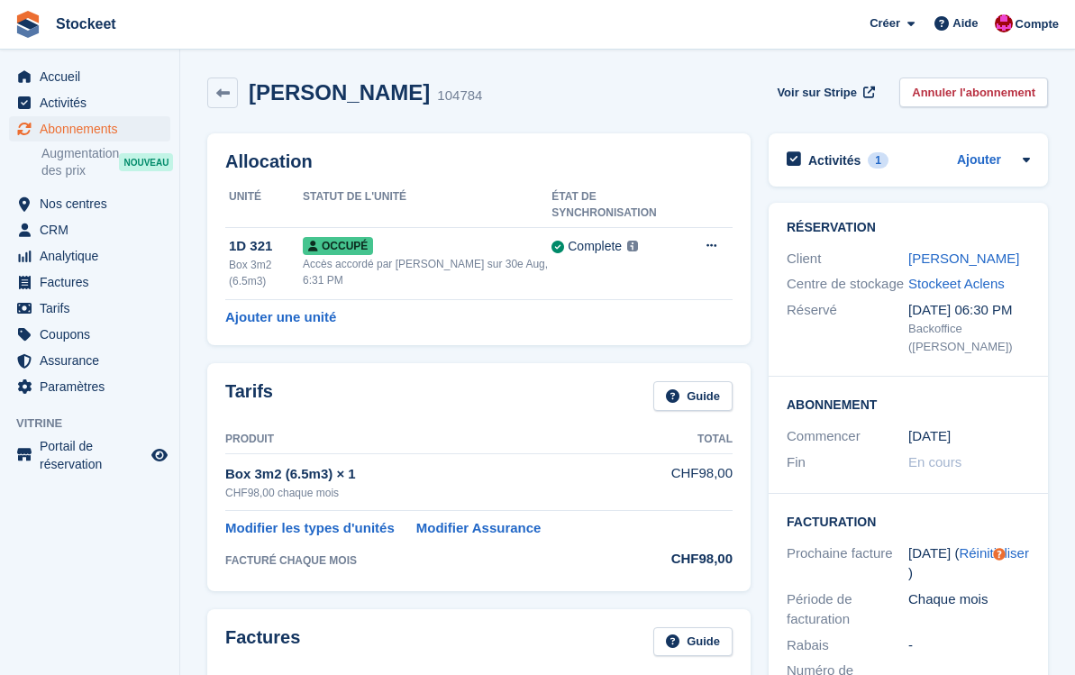
click at [840, 160] on h2 "Activités" at bounding box center [834, 160] width 52 height 16
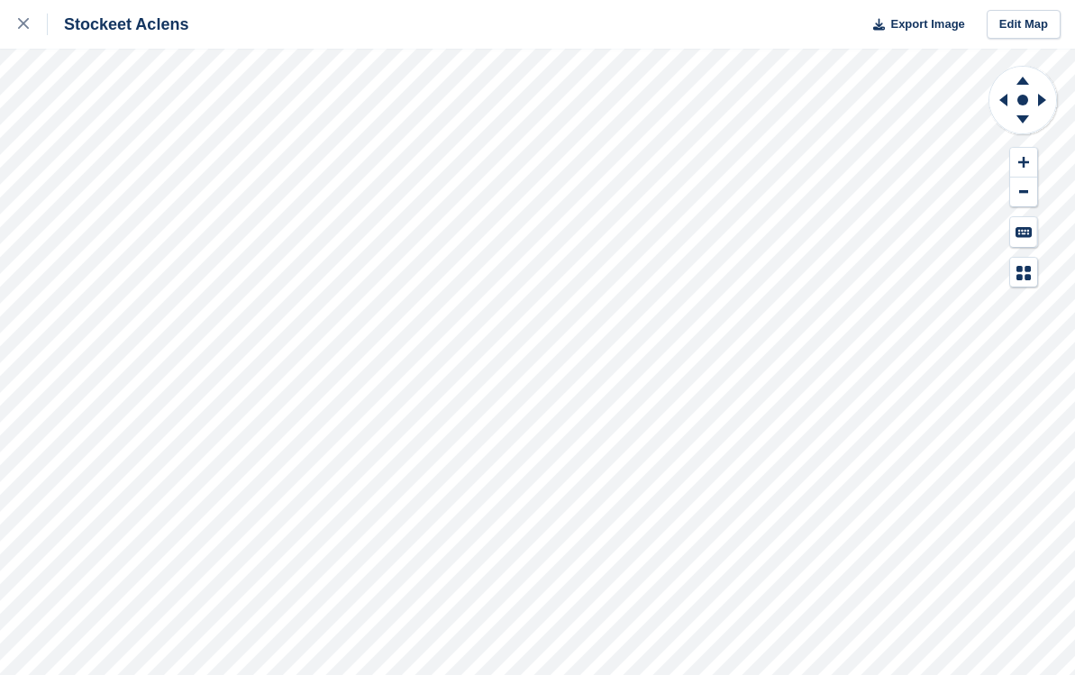
click at [236, 270] on div "Stockeet Aclens Export Image Edit Map" at bounding box center [537, 337] width 1075 height 675
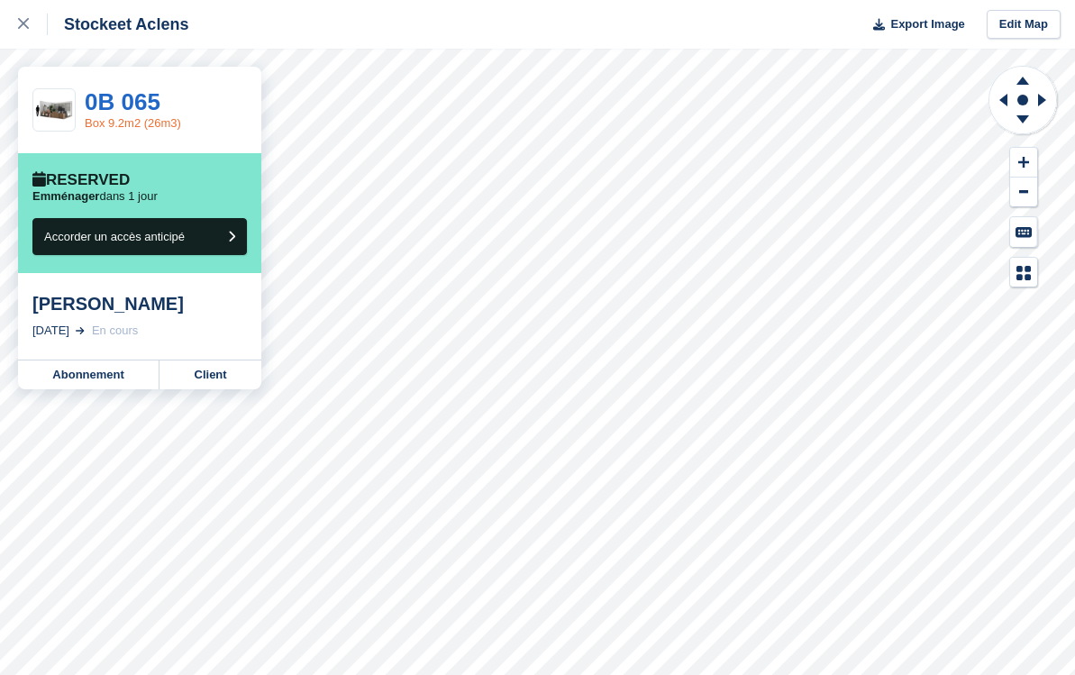
click at [129, 118] on link "Box 9.2m2 (26m3)" at bounding box center [133, 123] width 96 height 14
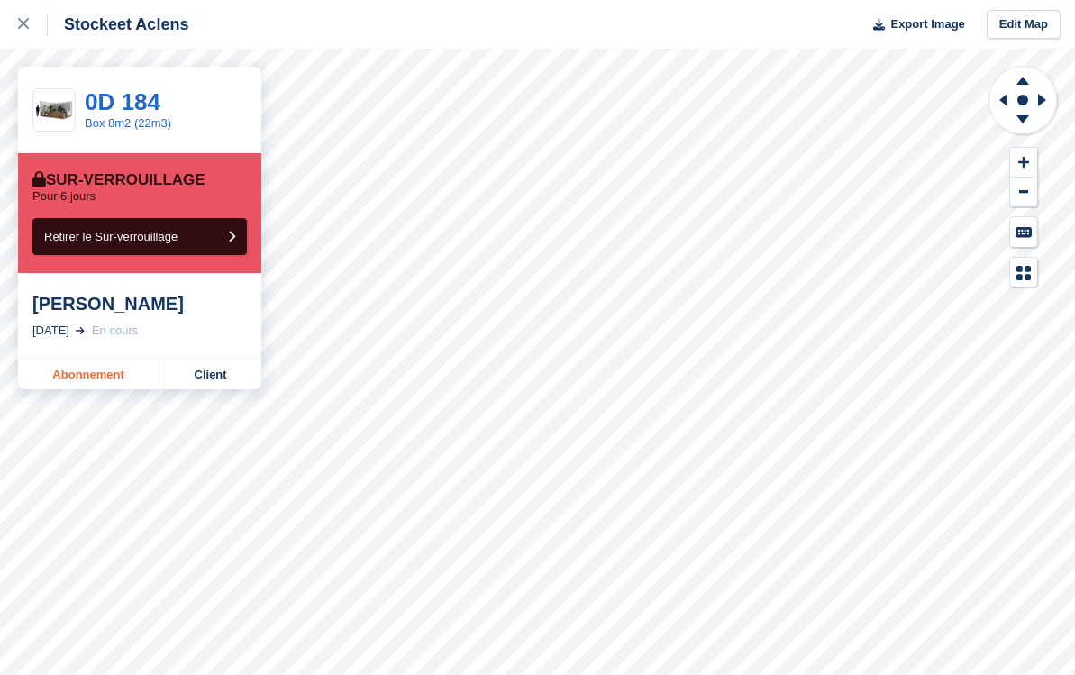
click at [111, 374] on link "Abonnement" at bounding box center [89, 375] width 142 height 29
click at [1009, 4] on div "Stockeet Aclens Export Image Edit Map" at bounding box center [537, 24] width 1075 height 49
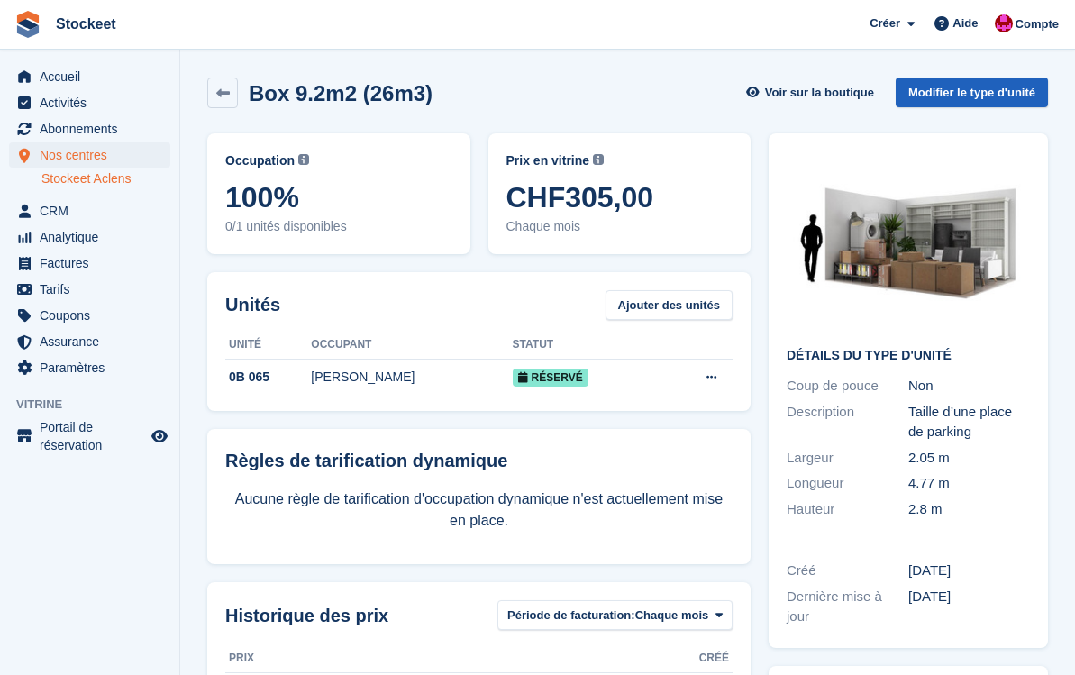
click at [980, 84] on link "Modifier le type d'unité" at bounding box center [972, 93] width 152 height 30
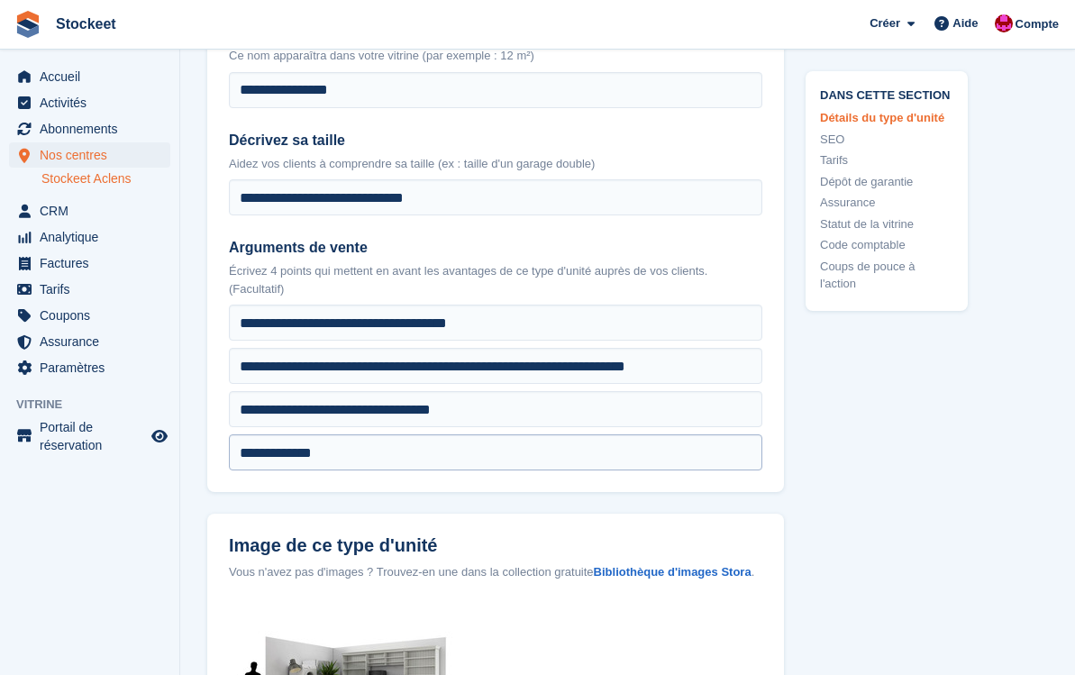
scroll to position [521, 0]
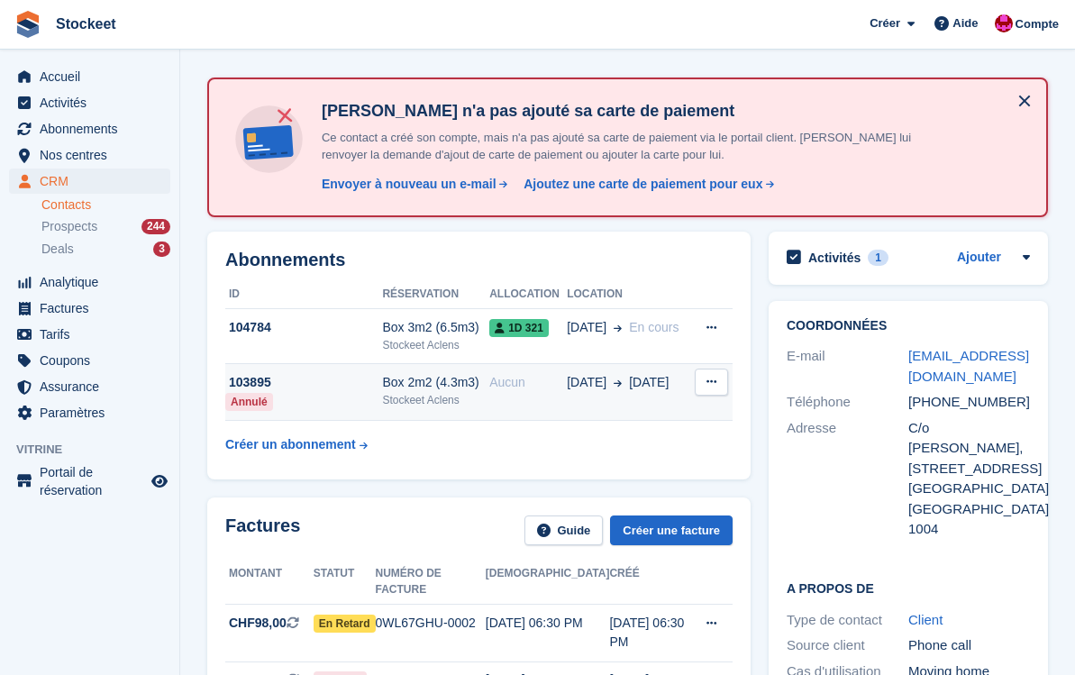
scroll to position [59, 0]
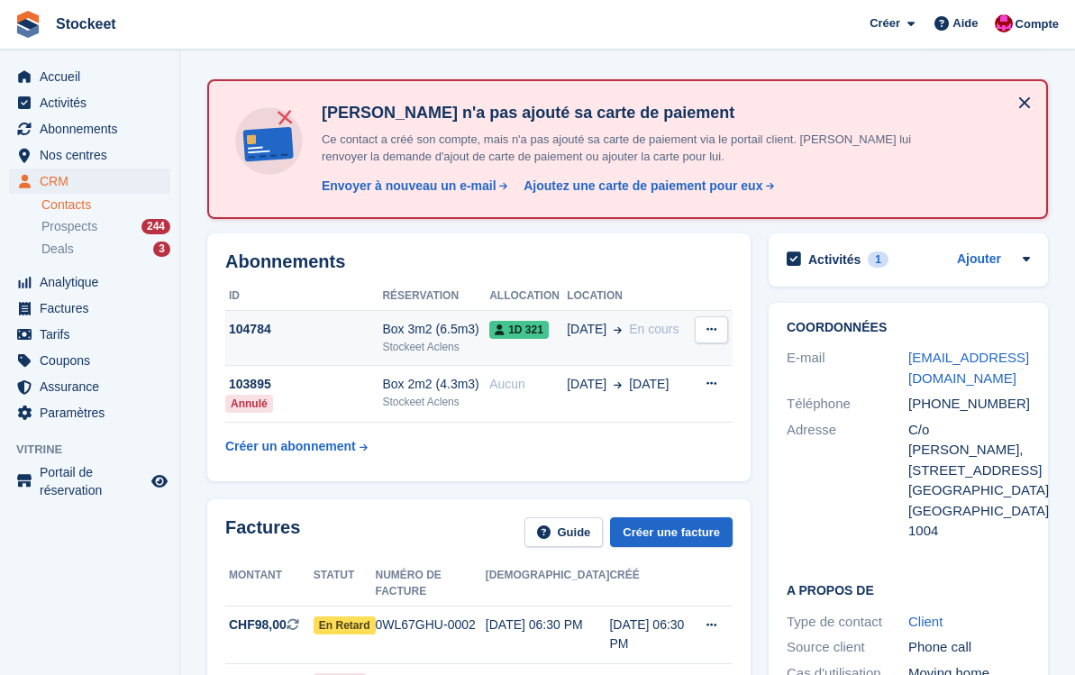
click at [537, 321] on span "1D 321" at bounding box center [518, 330] width 59 height 18
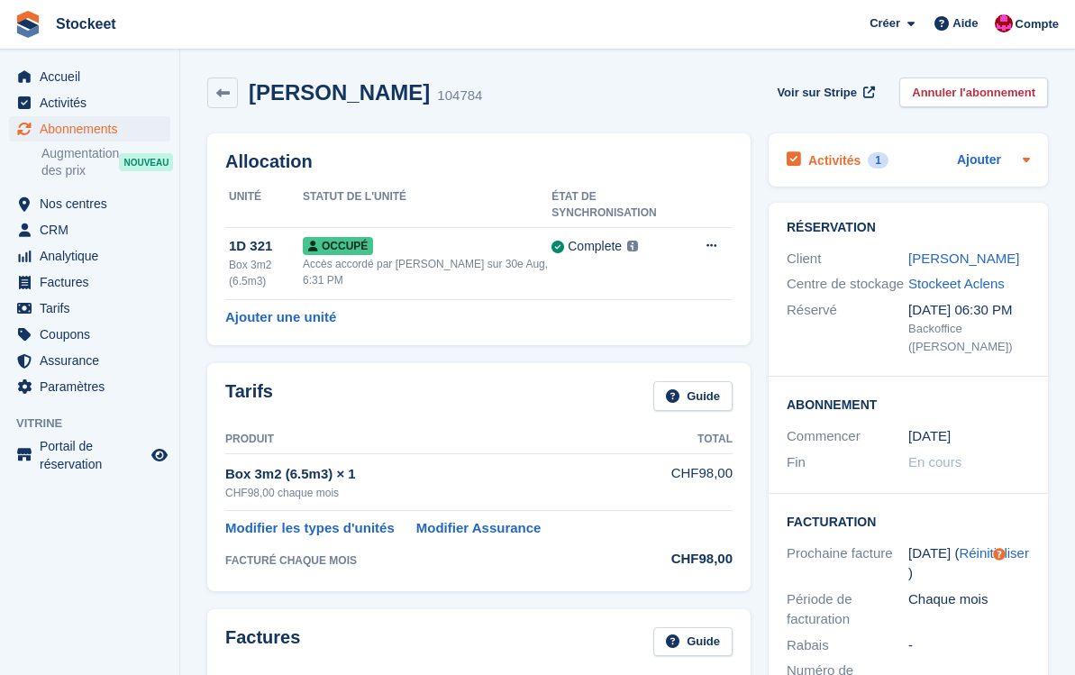
click at [841, 154] on h2 "Activités" at bounding box center [834, 160] width 52 height 16
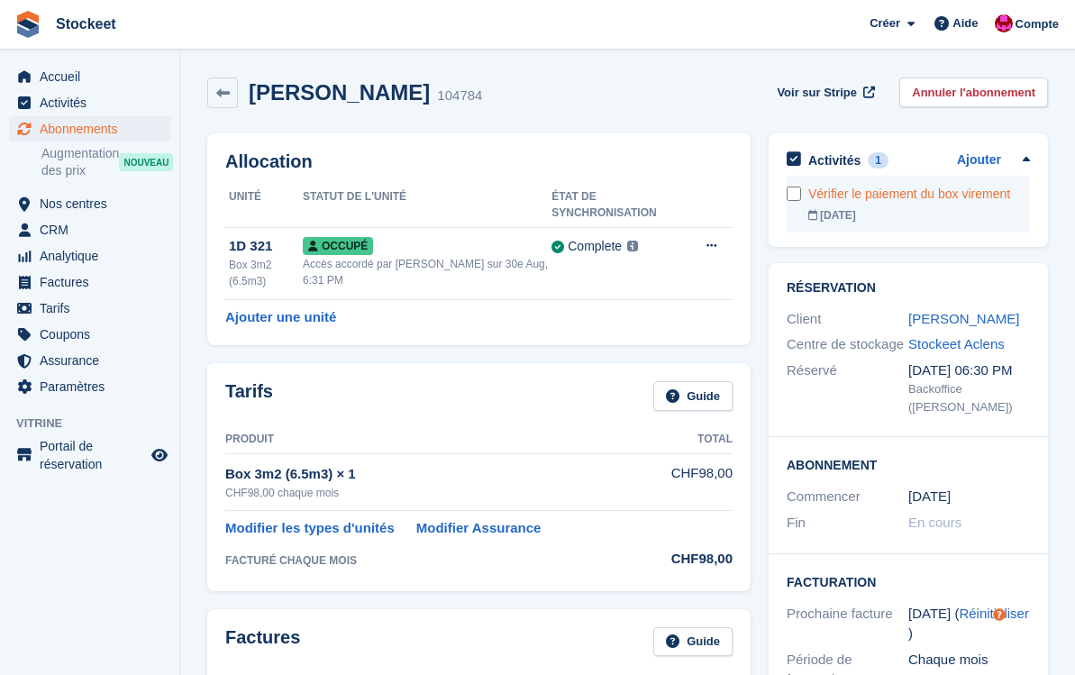
click at [944, 194] on div "Vérifier le paiement du box virement" at bounding box center [919, 194] width 222 height 19
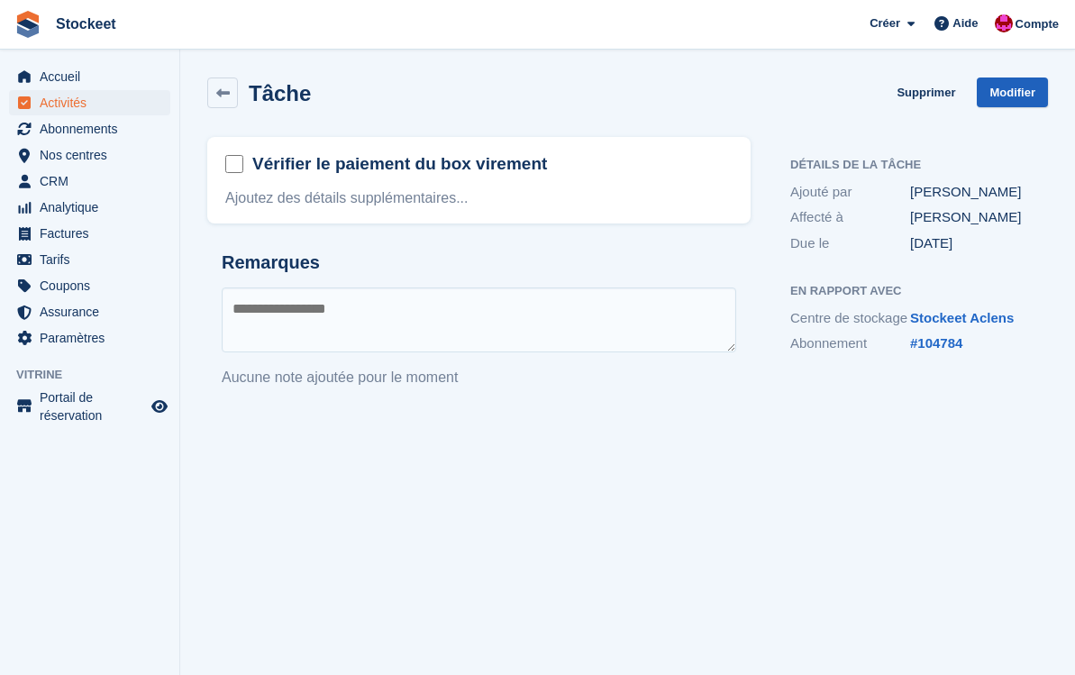
click at [1009, 96] on link "Modifier" at bounding box center [1012, 93] width 71 height 30
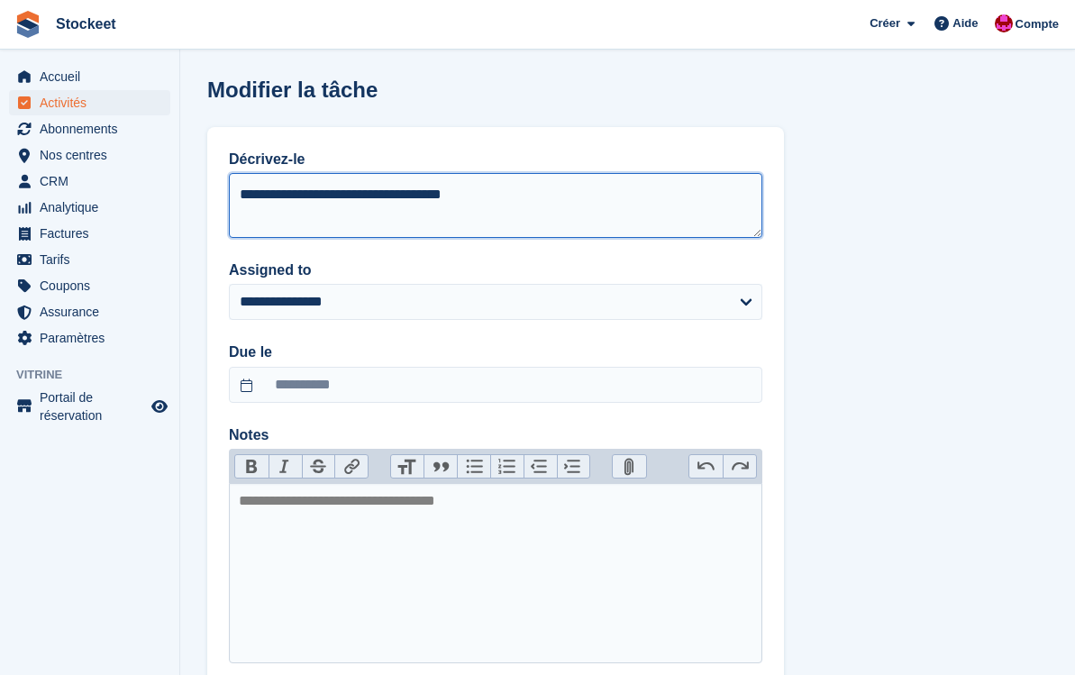
click at [497, 195] on textarea "**********" at bounding box center [496, 205] width 534 height 65
click at [301, 208] on textarea "**********" at bounding box center [496, 205] width 534 height 65
click at [365, 220] on textarea "**********" at bounding box center [496, 205] width 534 height 65
click at [489, 187] on textarea "**********" at bounding box center [496, 205] width 534 height 65
click at [468, 225] on textarea "**********" at bounding box center [496, 205] width 534 height 65
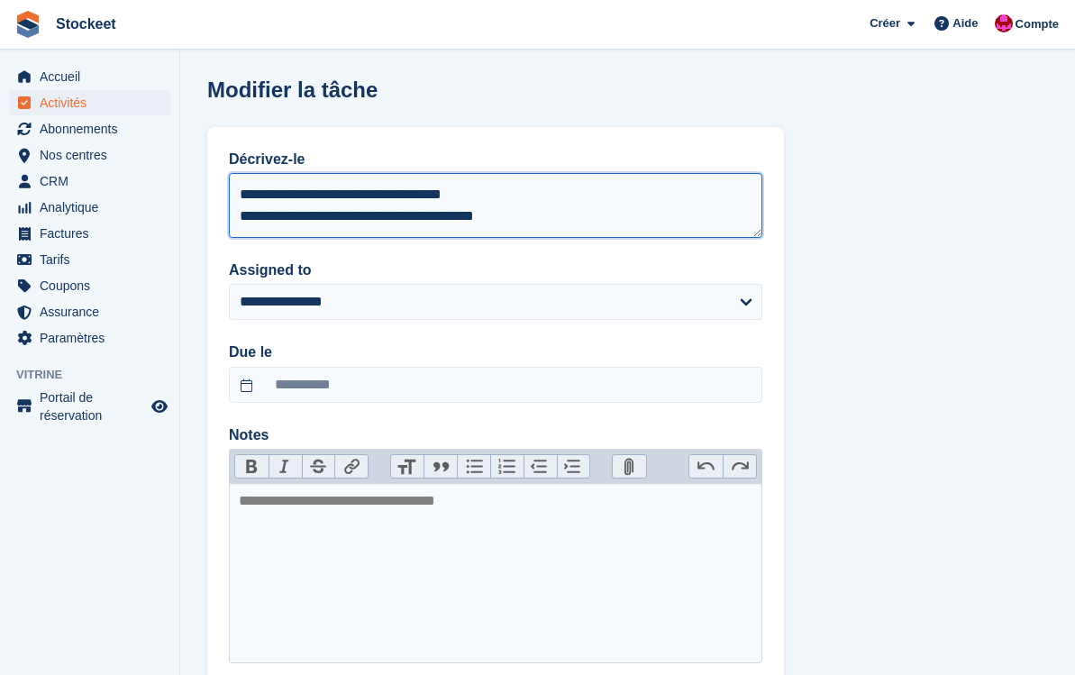
click at [508, 196] on textarea "**********" at bounding box center [496, 205] width 534 height 65
click at [559, 213] on textarea "**********" at bounding box center [496, 205] width 534 height 65
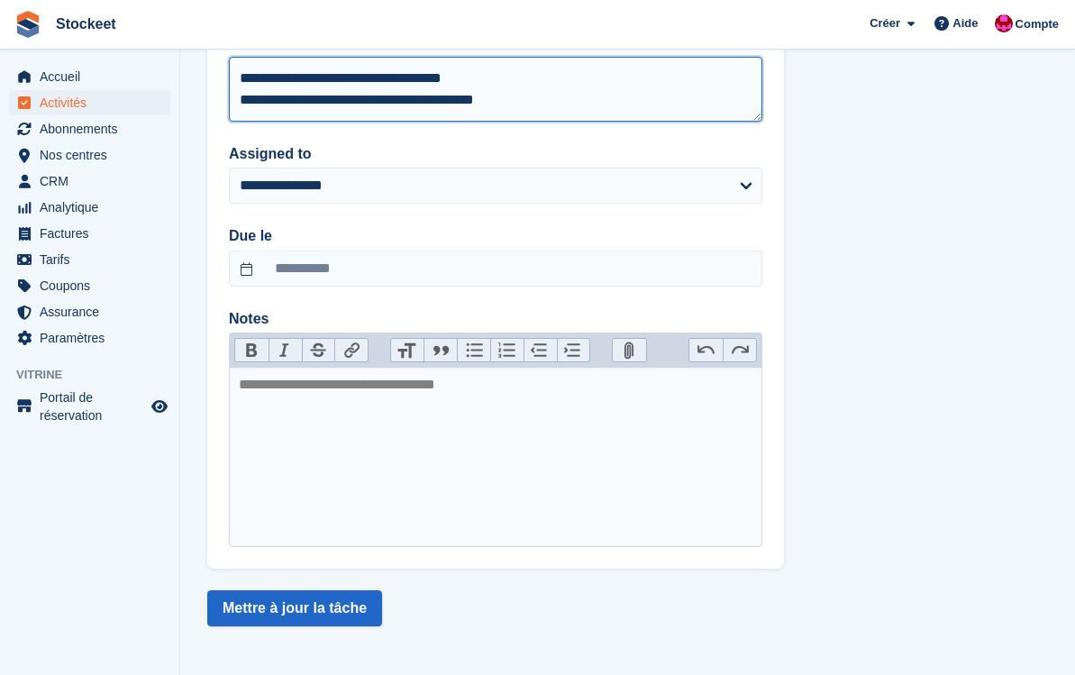
scroll to position [116, 0]
type textarea "**********"
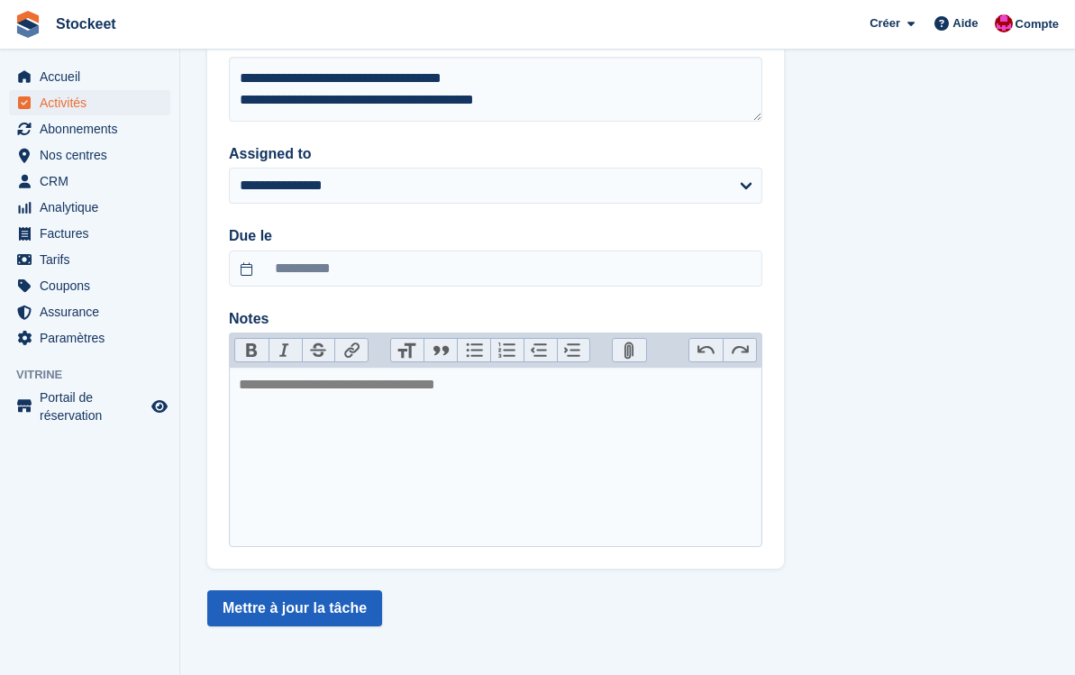
click at [324, 605] on button "Mettre à jour la tâche" at bounding box center [294, 608] width 175 height 36
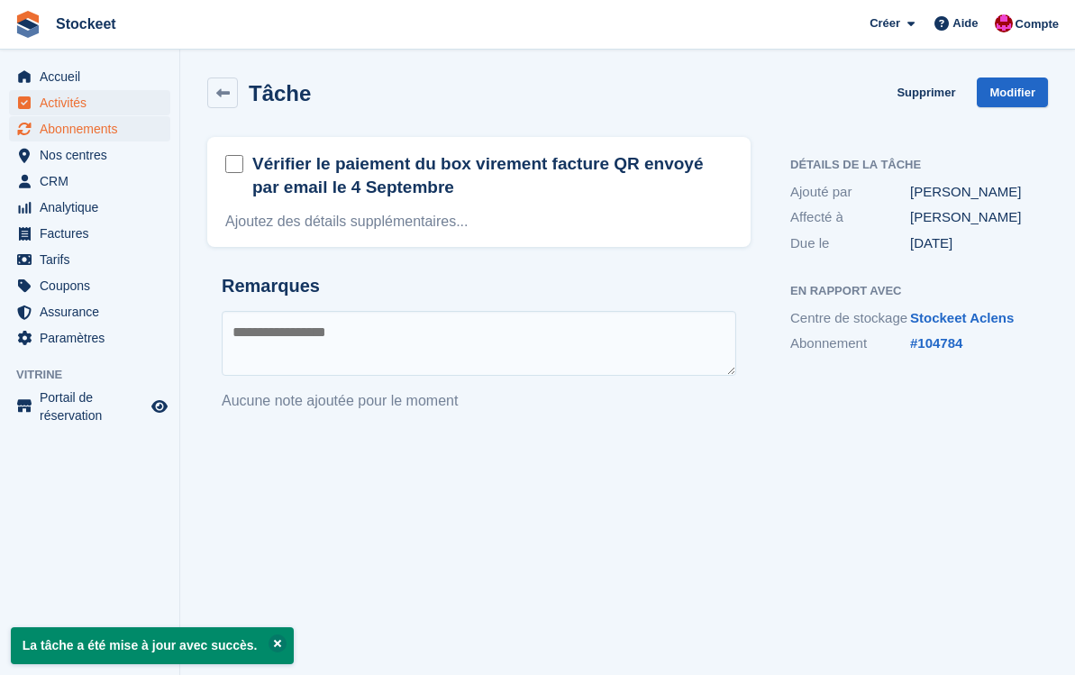
click at [80, 131] on span "Abonnements" at bounding box center [94, 128] width 108 height 25
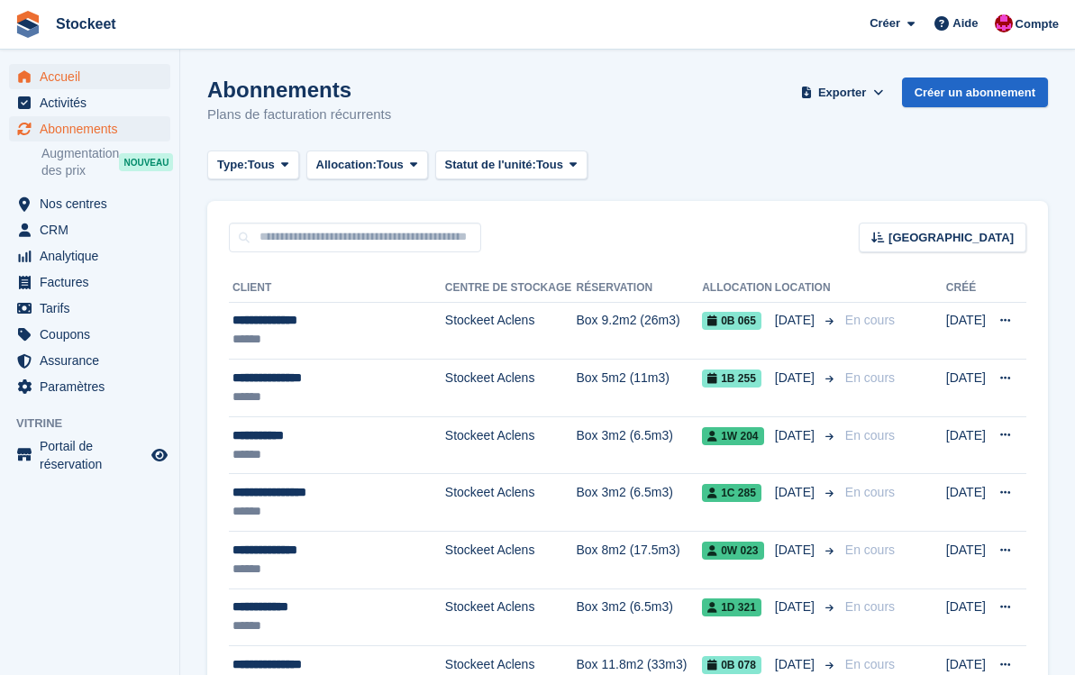
click at [60, 69] on span "Accueil" at bounding box center [94, 76] width 108 height 25
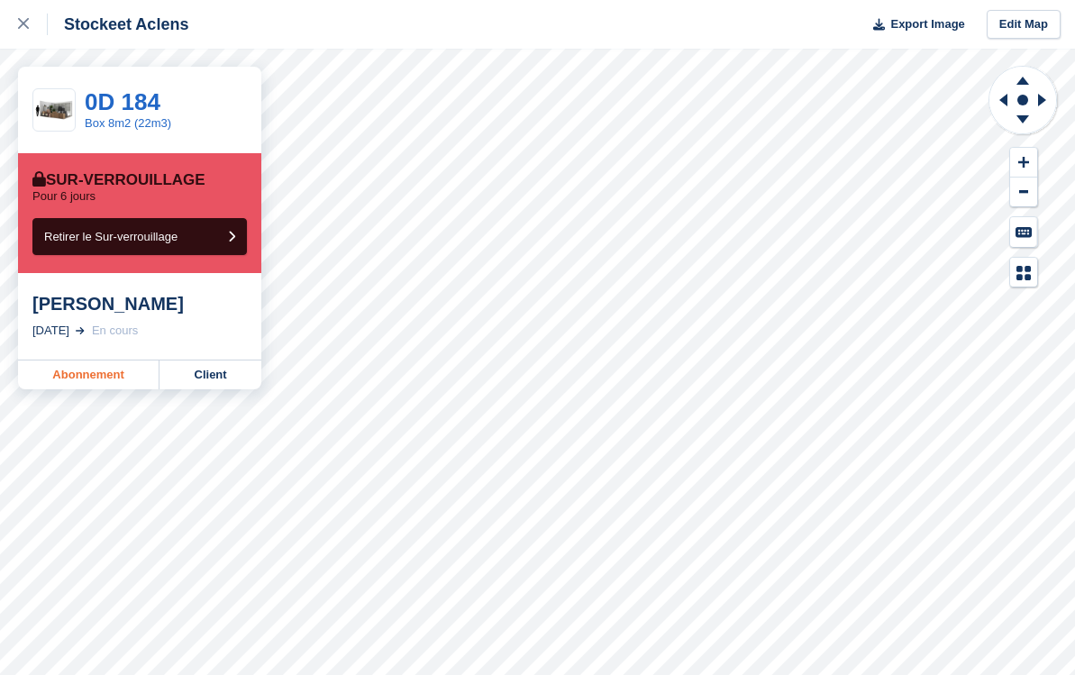
click at [92, 377] on link "Abonnement" at bounding box center [89, 375] width 142 height 29
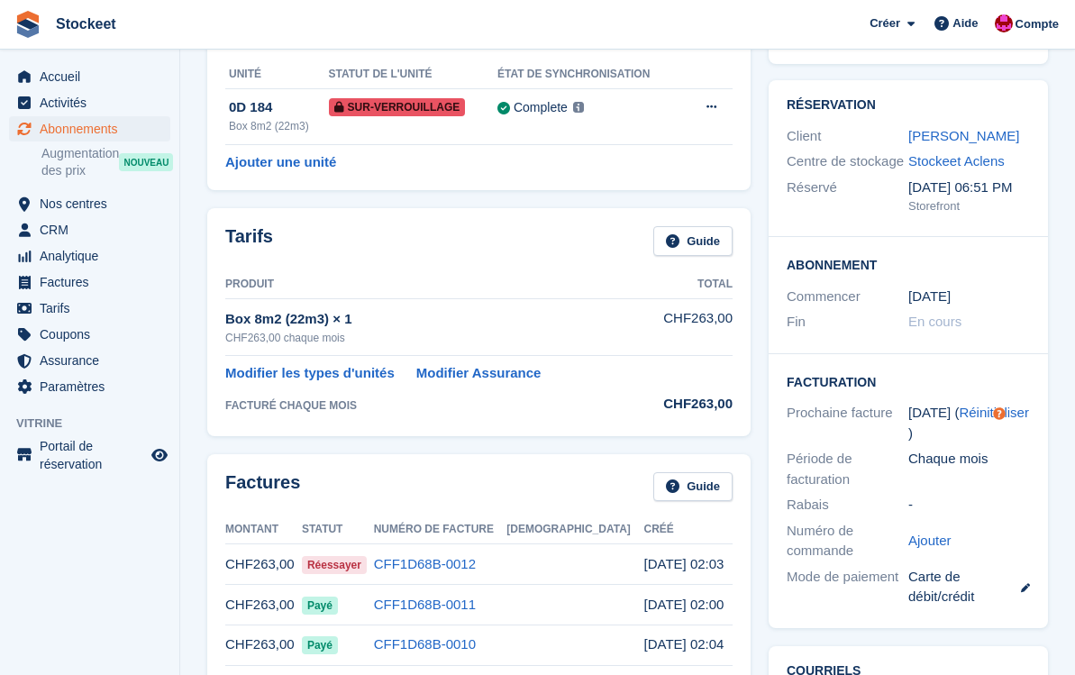
scroll to position [114, 0]
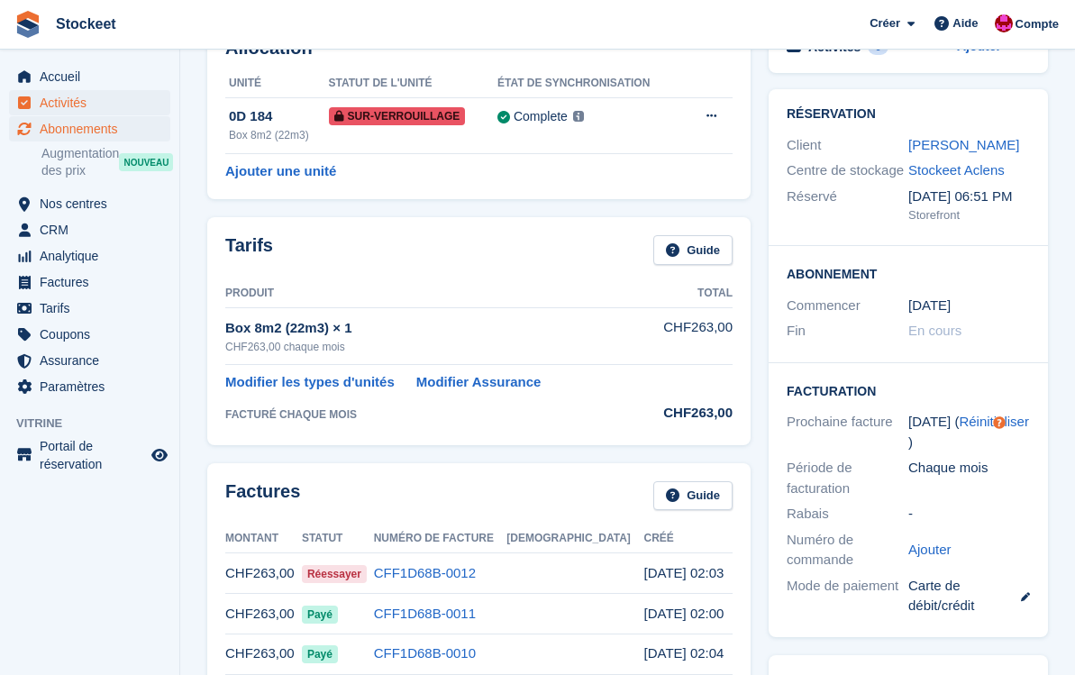
click at [67, 103] on span "Activités" at bounding box center [94, 102] width 108 height 25
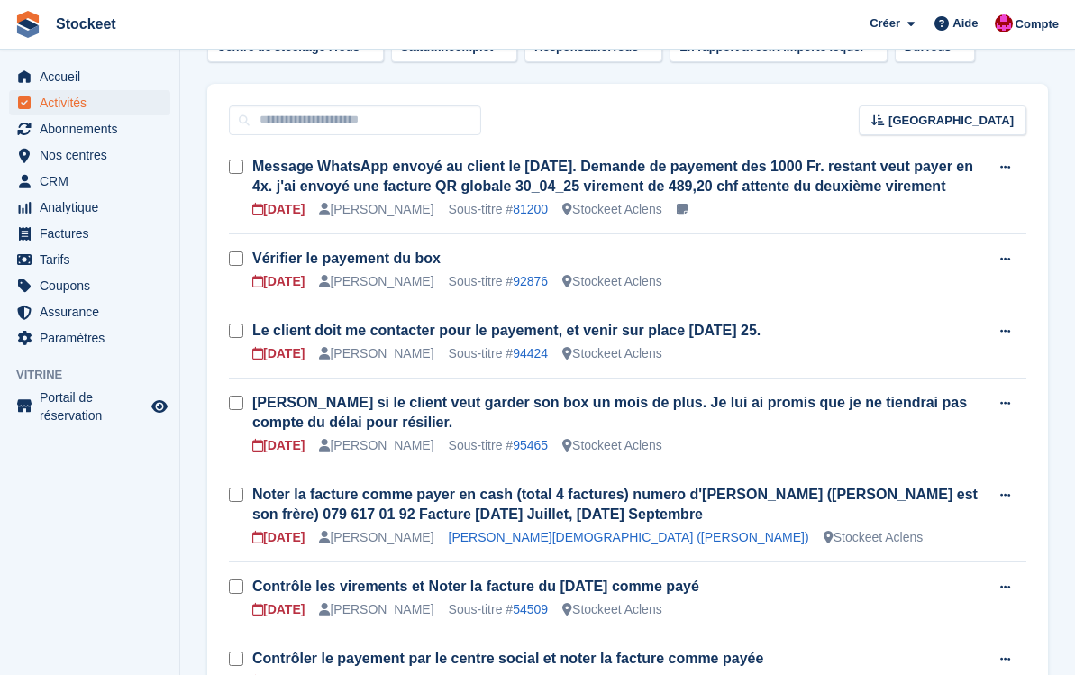
click at [76, 126] on span "Abonnements" at bounding box center [94, 128] width 108 height 25
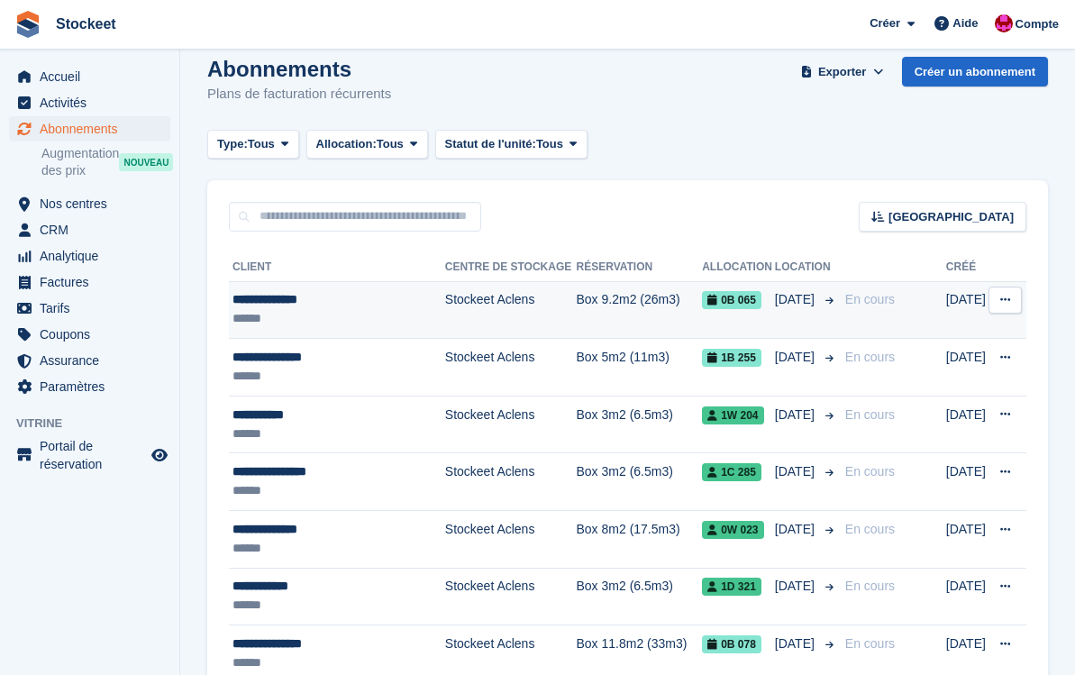
scroll to position [18, 0]
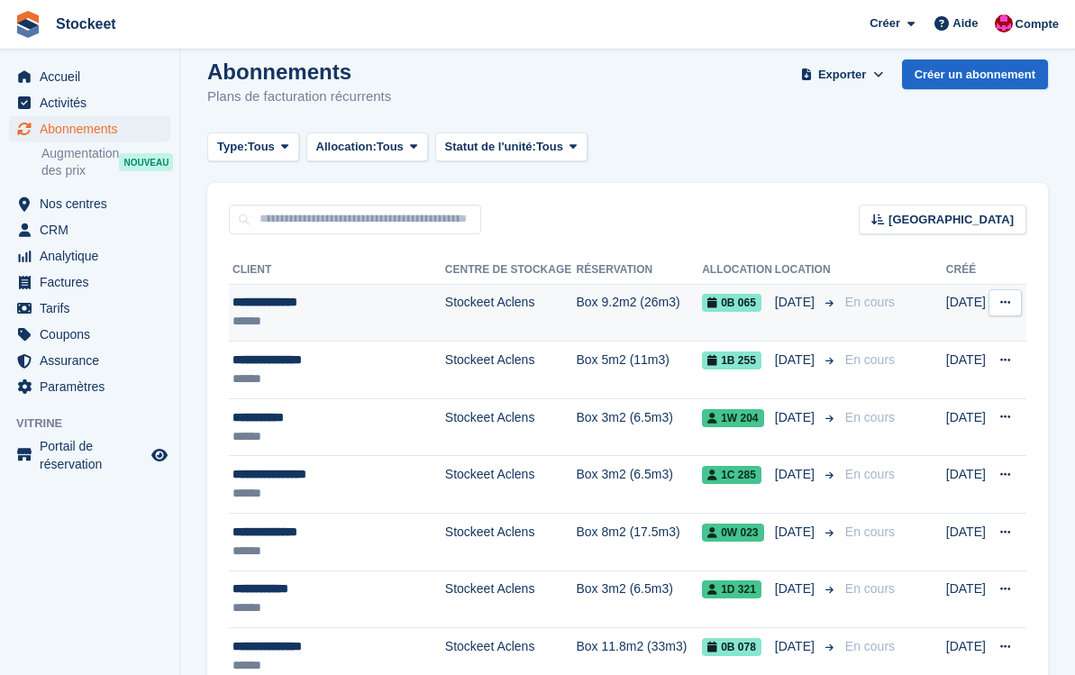
click at [367, 310] on div "**********" at bounding box center [335, 302] width 205 height 19
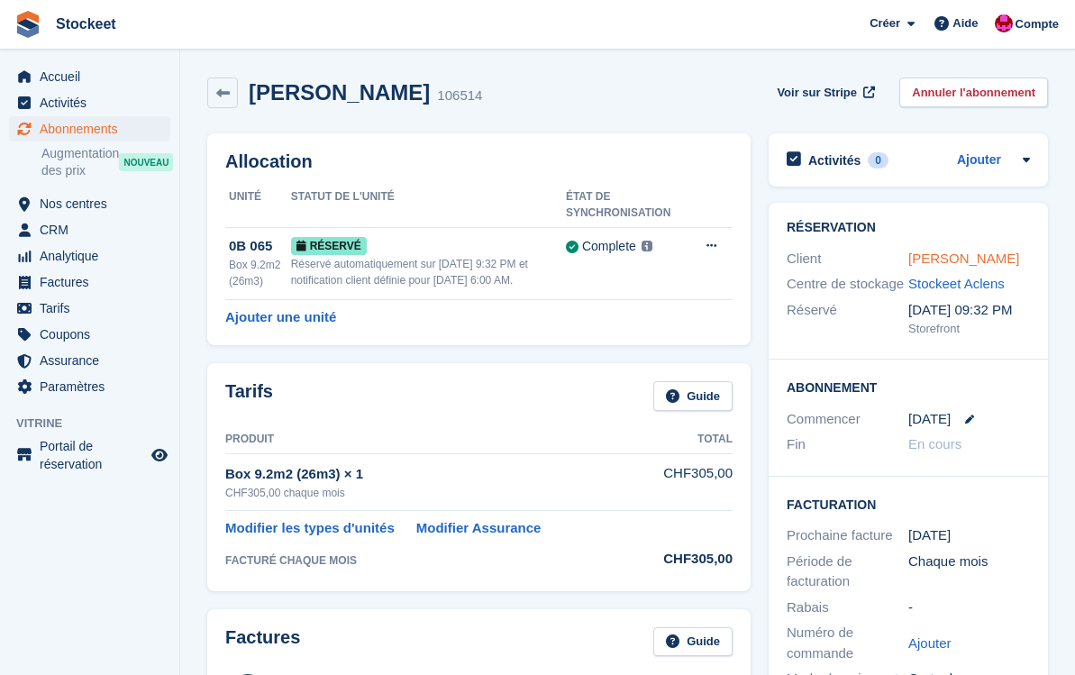
click at [948, 258] on link "[PERSON_NAME]" at bounding box center [964, 258] width 111 height 15
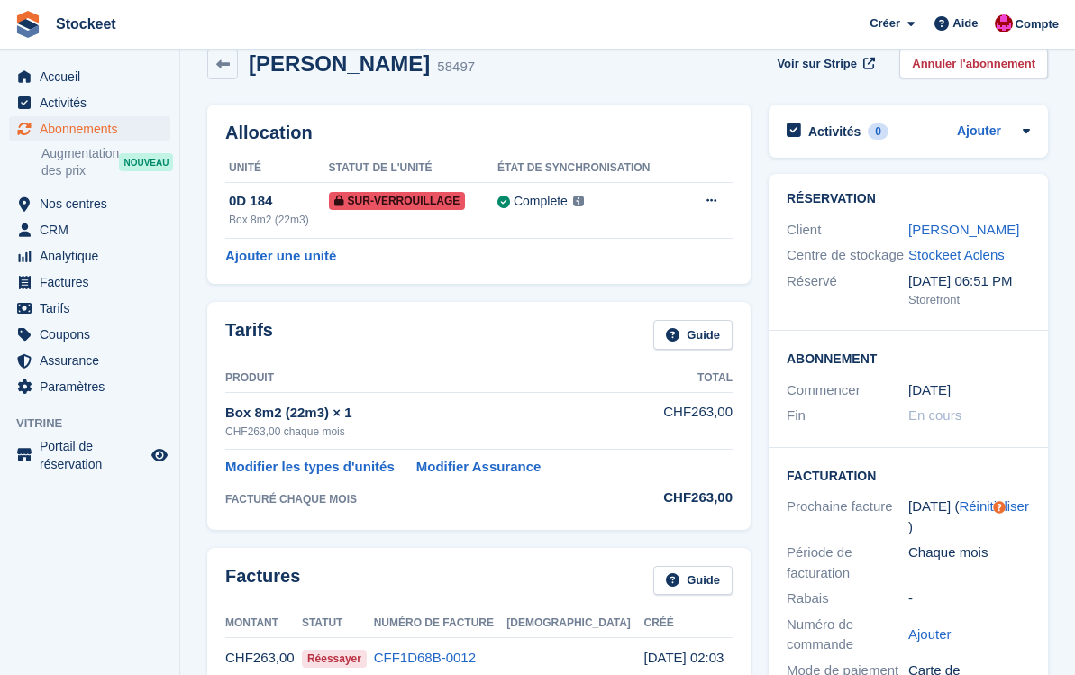
scroll to position [28, 0]
click at [927, 232] on link "[PERSON_NAME]" at bounding box center [964, 230] width 111 height 15
